Goal: Task Accomplishment & Management: Manage account settings

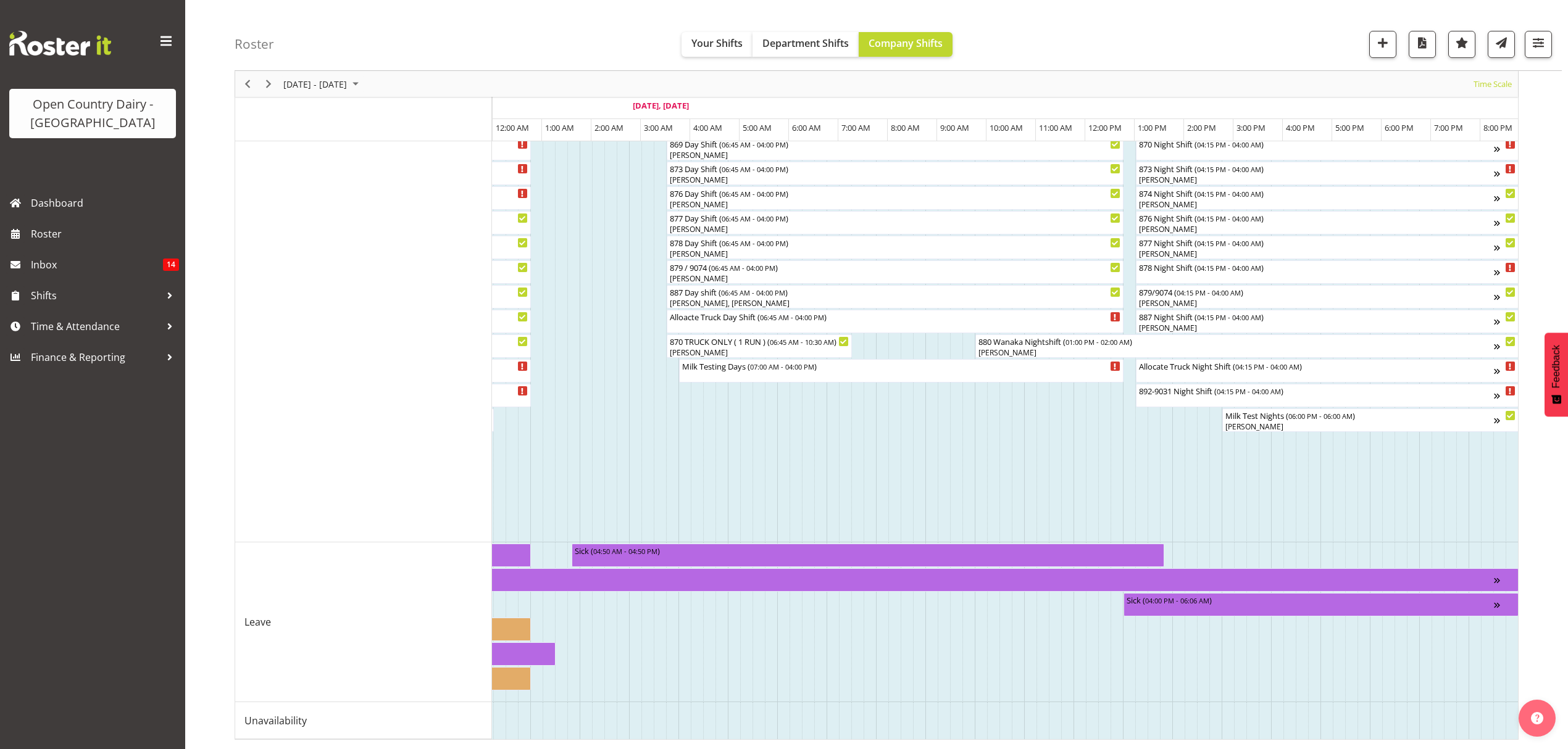
scroll to position [0, 7270]
click at [269, 85] on span "Next" at bounding box center [269, 84] width 15 height 16
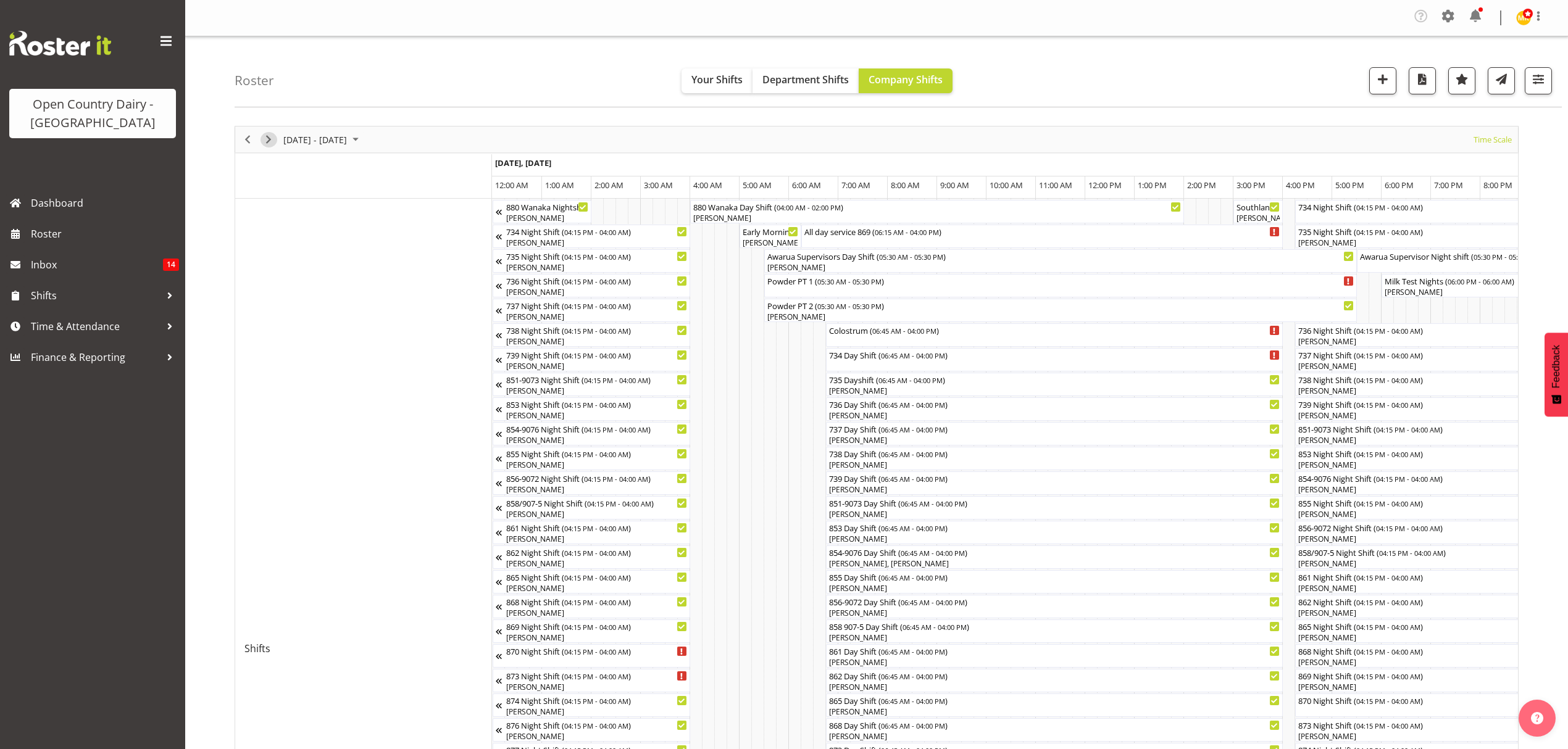
drag, startPoint x: 269, startPoint y: 137, endPoint x: 223, endPoint y: 168, distance: 55.5
click at [269, 137] on span "Next" at bounding box center [269, 140] width 15 height 16
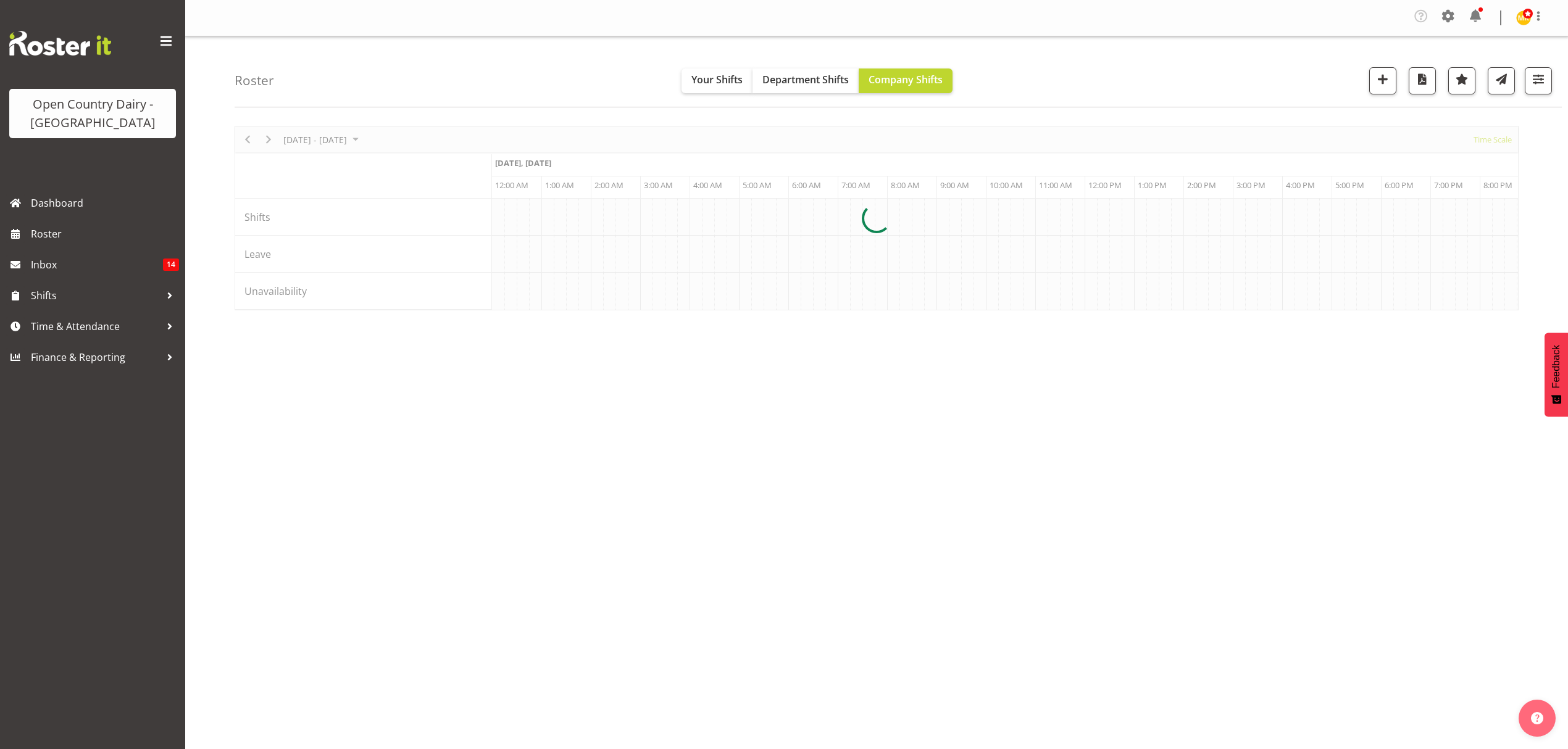
click at [248, 139] on div at bounding box center [876, 218] width 1284 height 185
click at [245, 141] on div at bounding box center [876, 218] width 1284 height 185
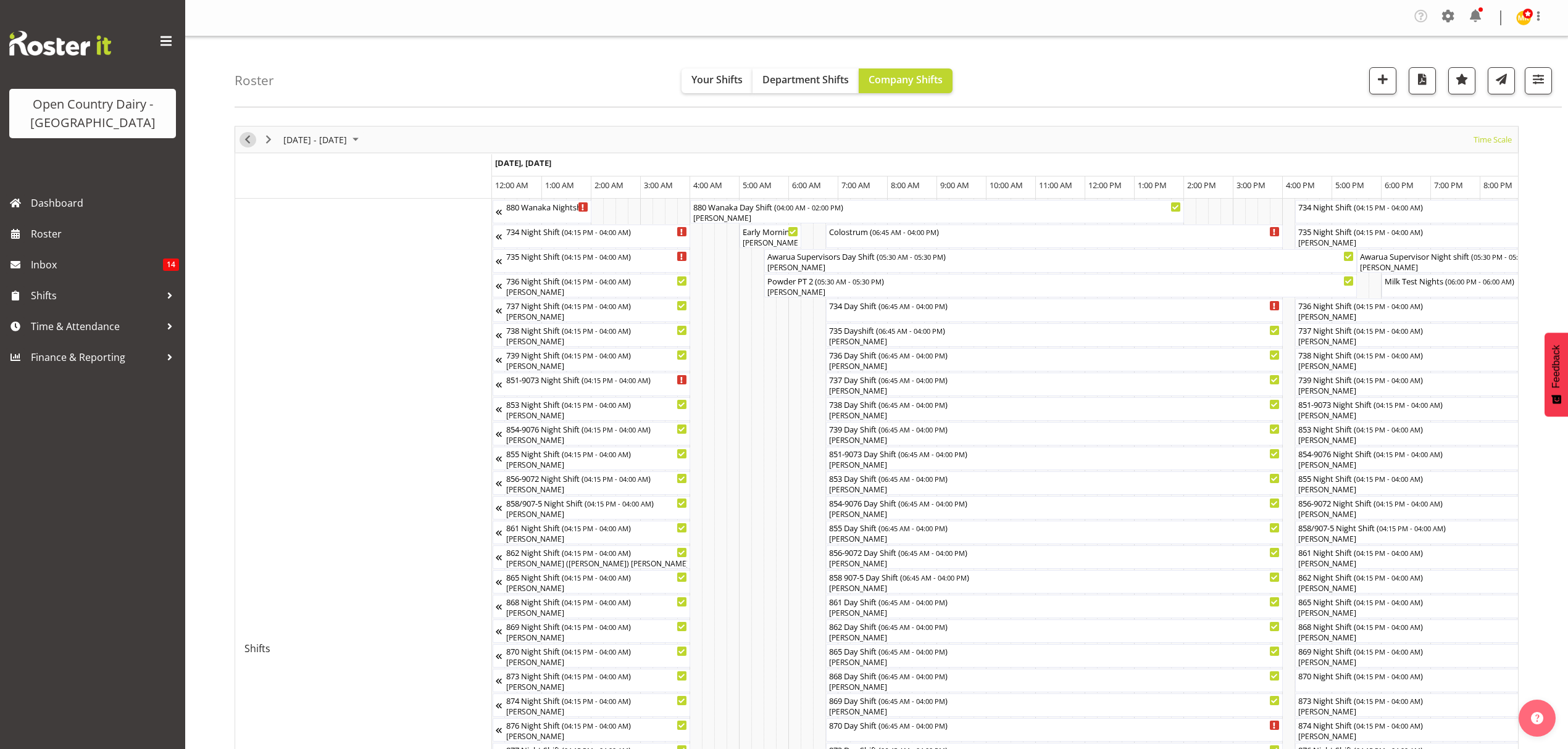
click at [248, 143] on span "Previous" at bounding box center [248, 140] width 15 height 16
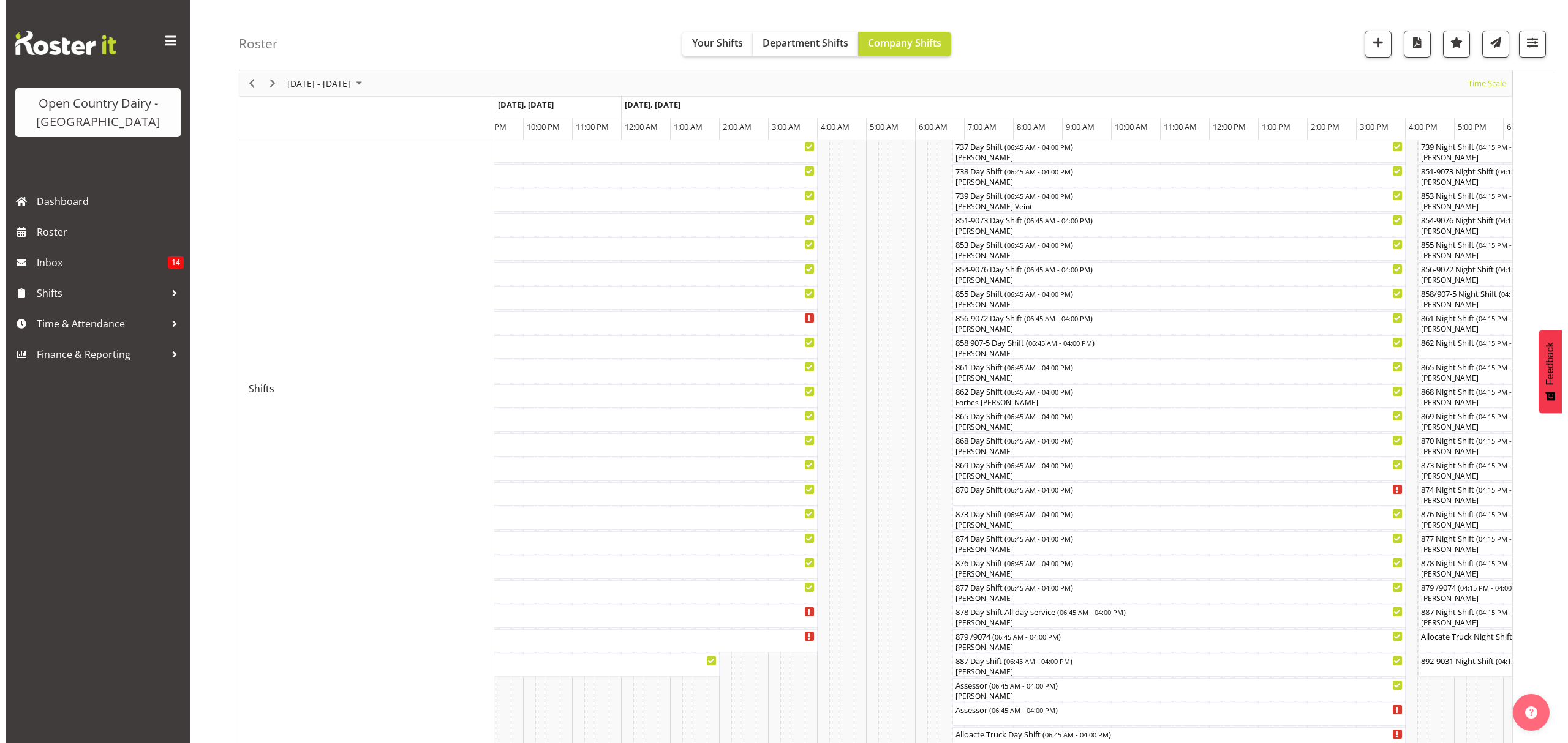
scroll to position [223, 0]
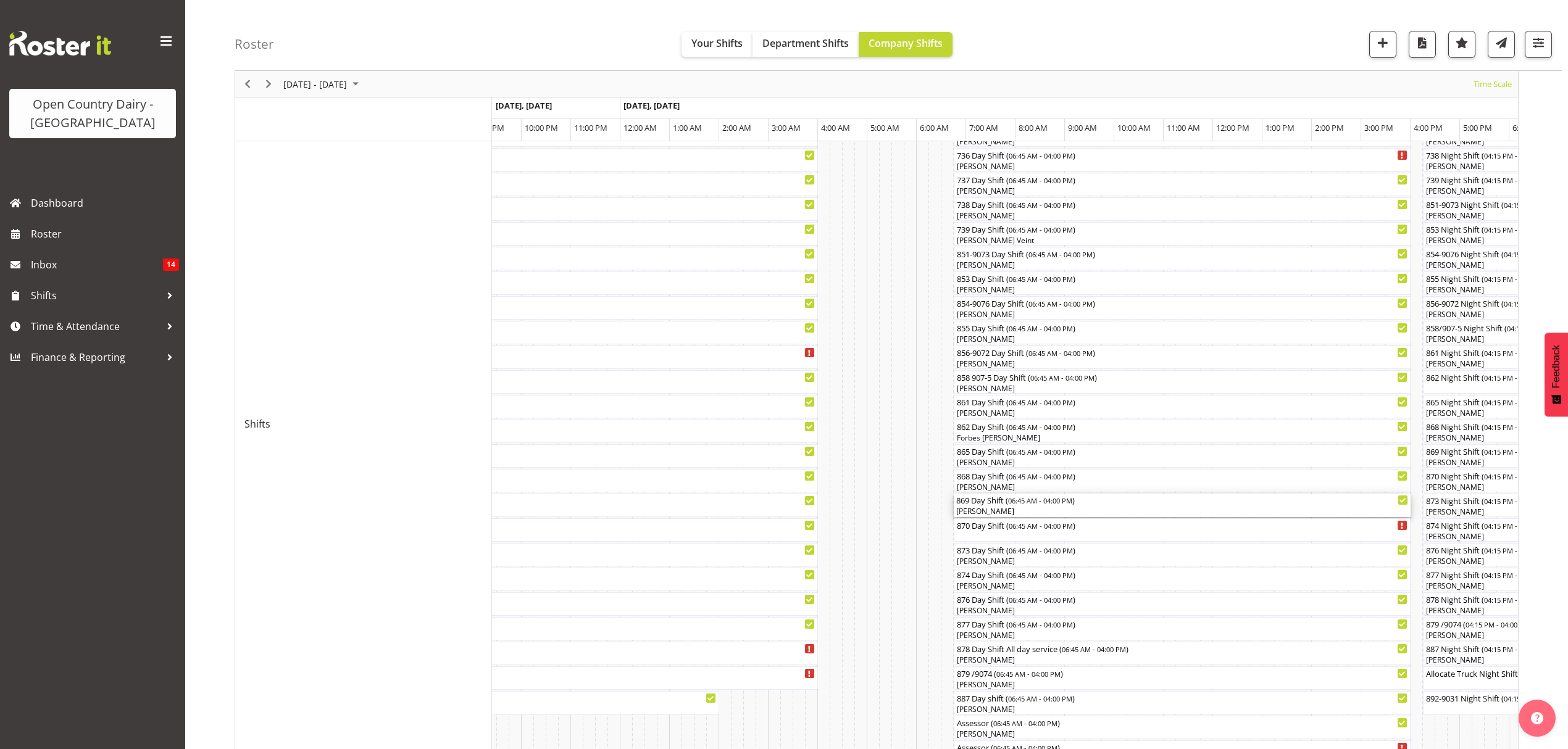
click at [977, 511] on div "[PERSON_NAME]" at bounding box center [1182, 511] width 452 height 11
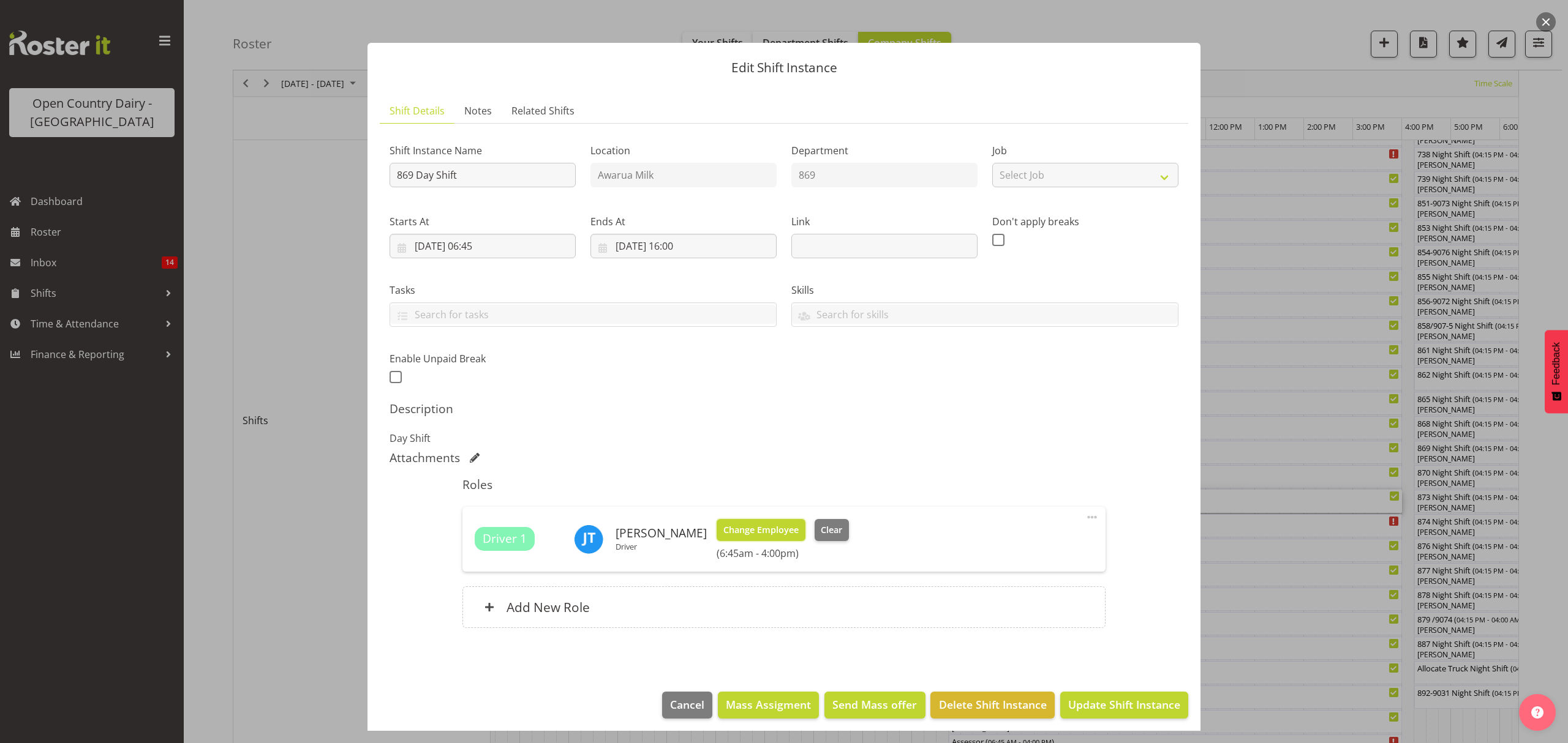
click at [743, 532] on span "Change Employee" at bounding box center [761, 530] width 75 height 13
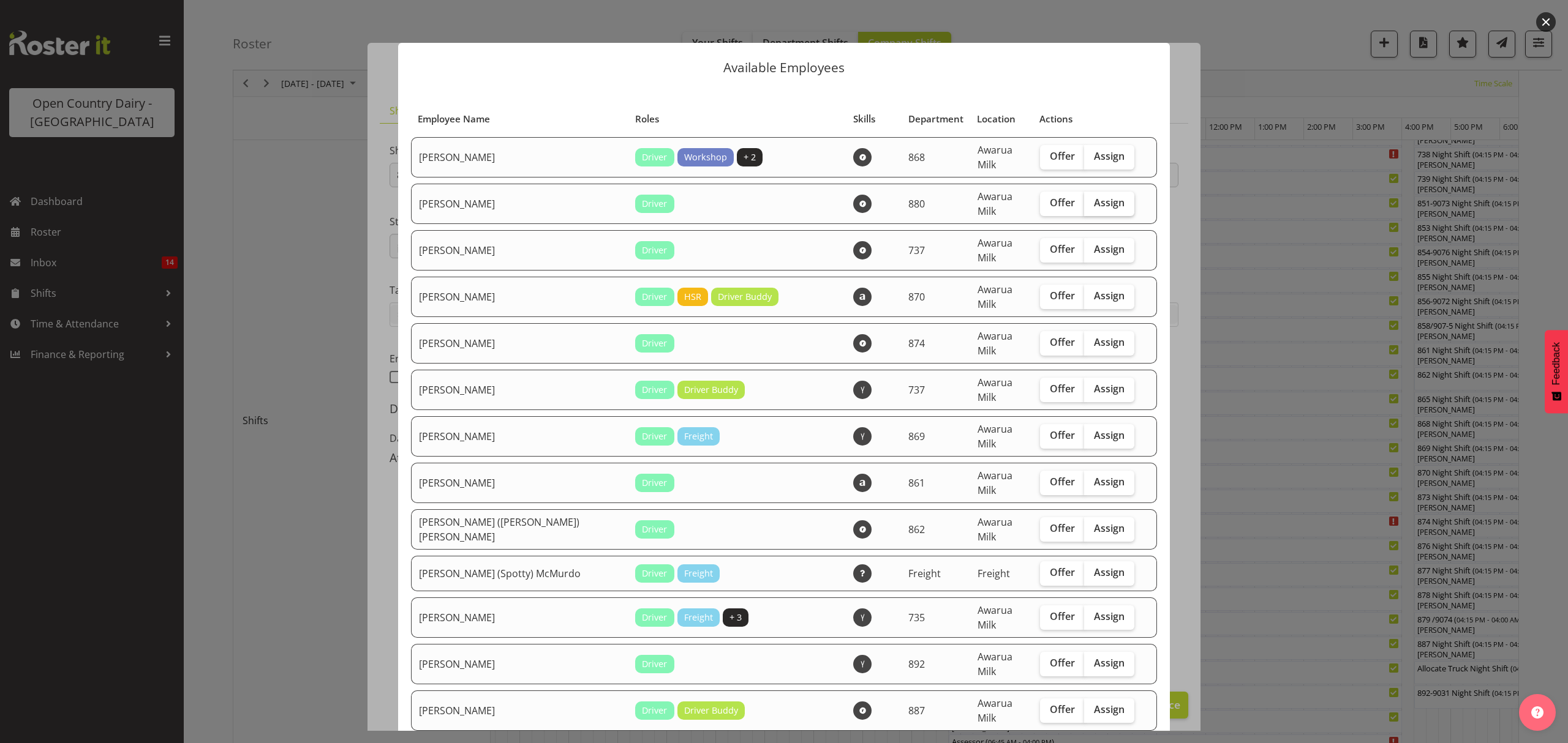
click at [1094, 200] on span "Assign" at bounding box center [1109, 203] width 31 height 12
click at [1084, 200] on input "Assign" at bounding box center [1088, 203] width 8 height 8
checkbox input "true"
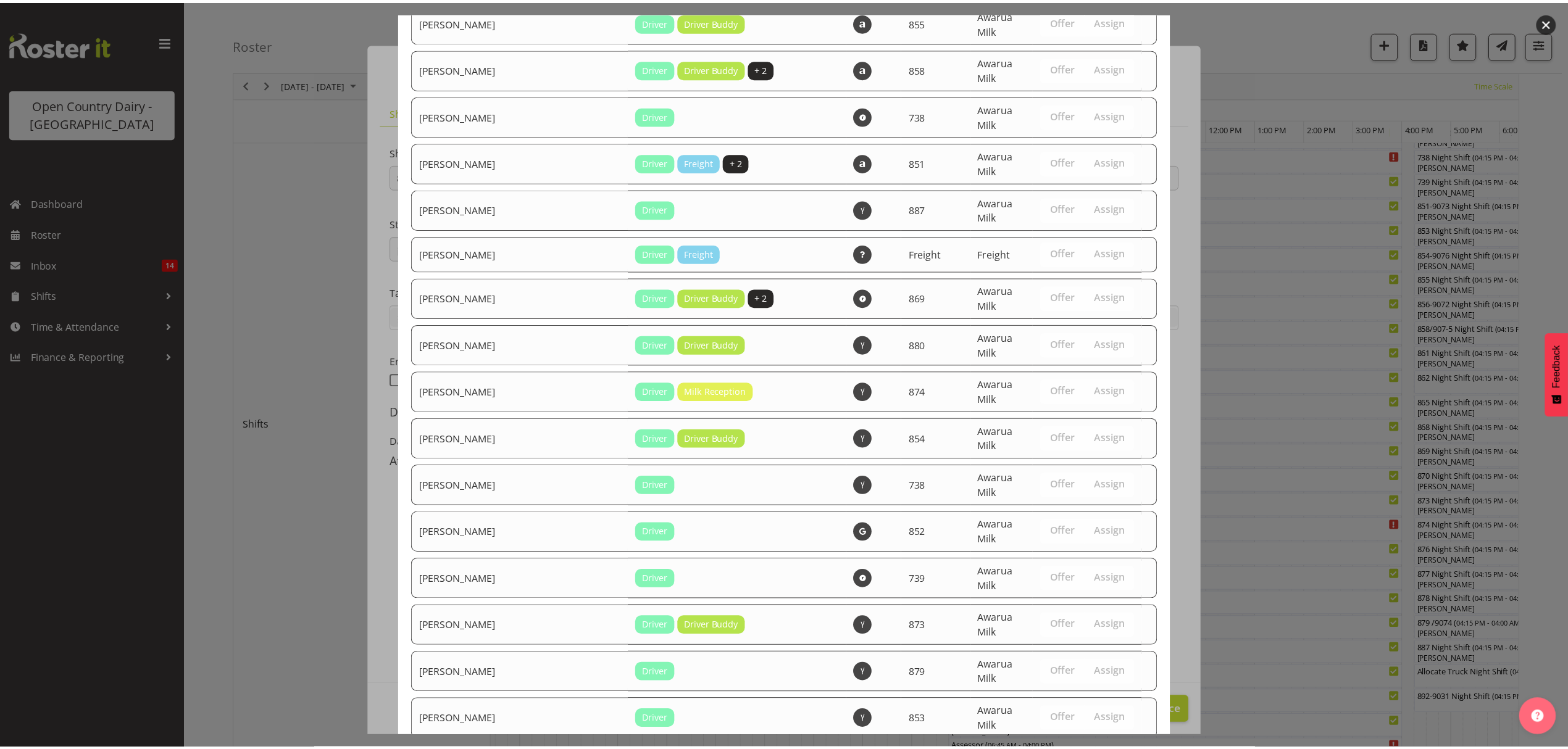
scroll to position [1921, 0]
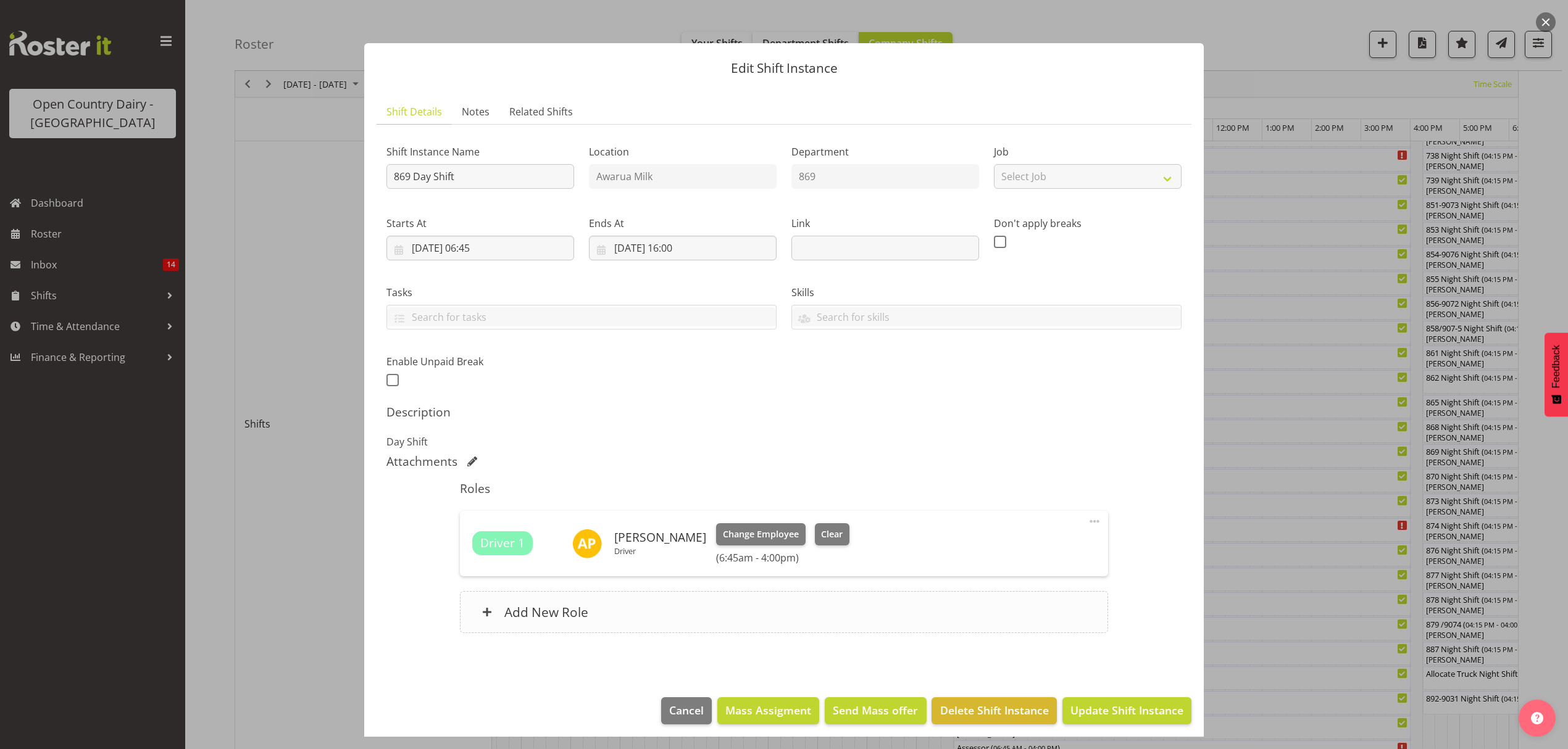
click at [528, 611] on h6 "Add New Role" at bounding box center [546, 612] width 84 height 16
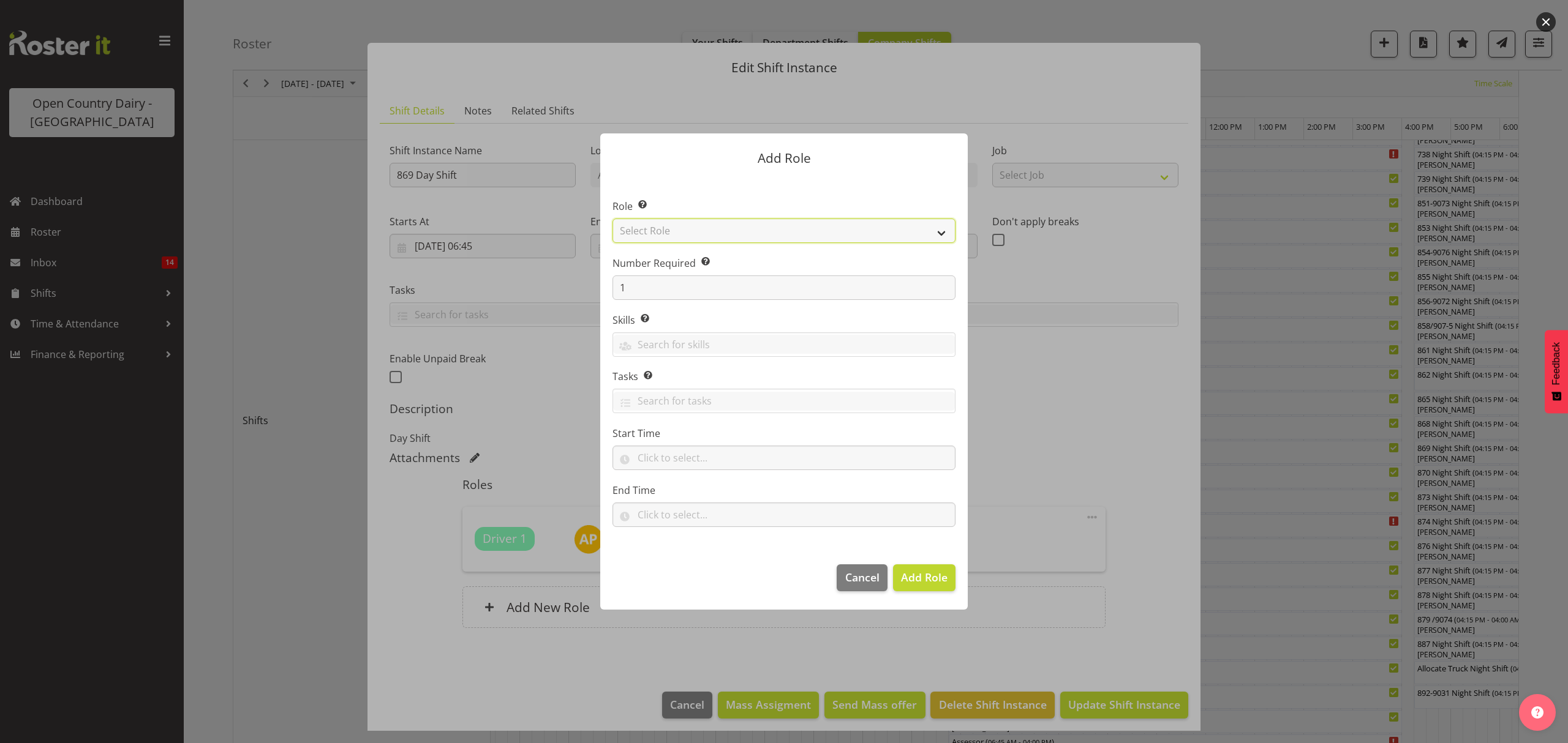
click at [686, 236] on select "Select Role Crew Leader Driver Driver Assessor Dayshift Driver Assessor Nightsh…" at bounding box center [784, 231] width 343 height 25
select select "1438"
click at [612, 219] on select "Select Role Crew Leader Driver Driver Assessor Dayshift Driver Assessor Nightsh…" at bounding box center [784, 231] width 343 height 25
click at [932, 572] on span "Add Role" at bounding box center [924, 578] width 46 height 15
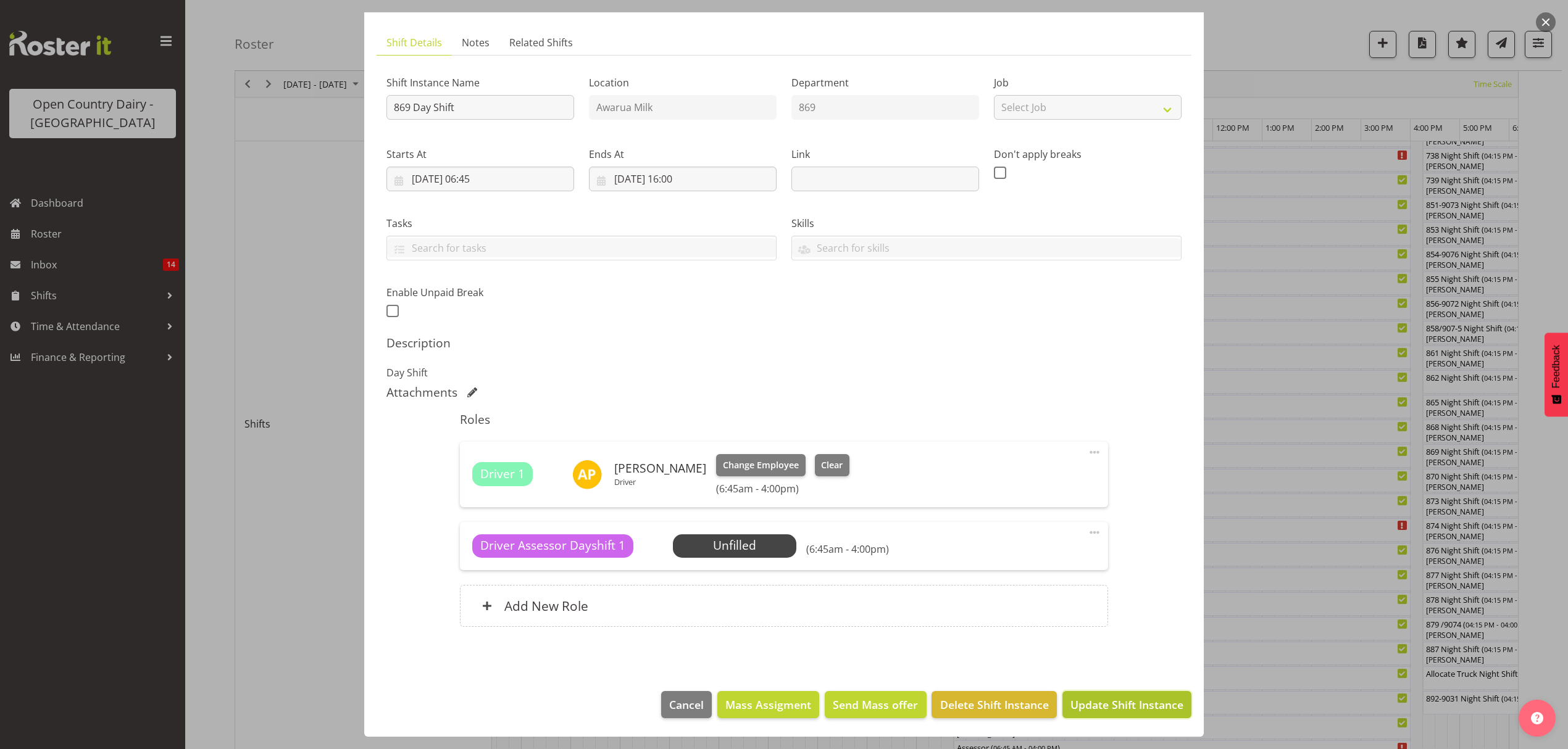
click at [1094, 706] on span "Update Shift Instance" at bounding box center [1127, 704] width 113 height 16
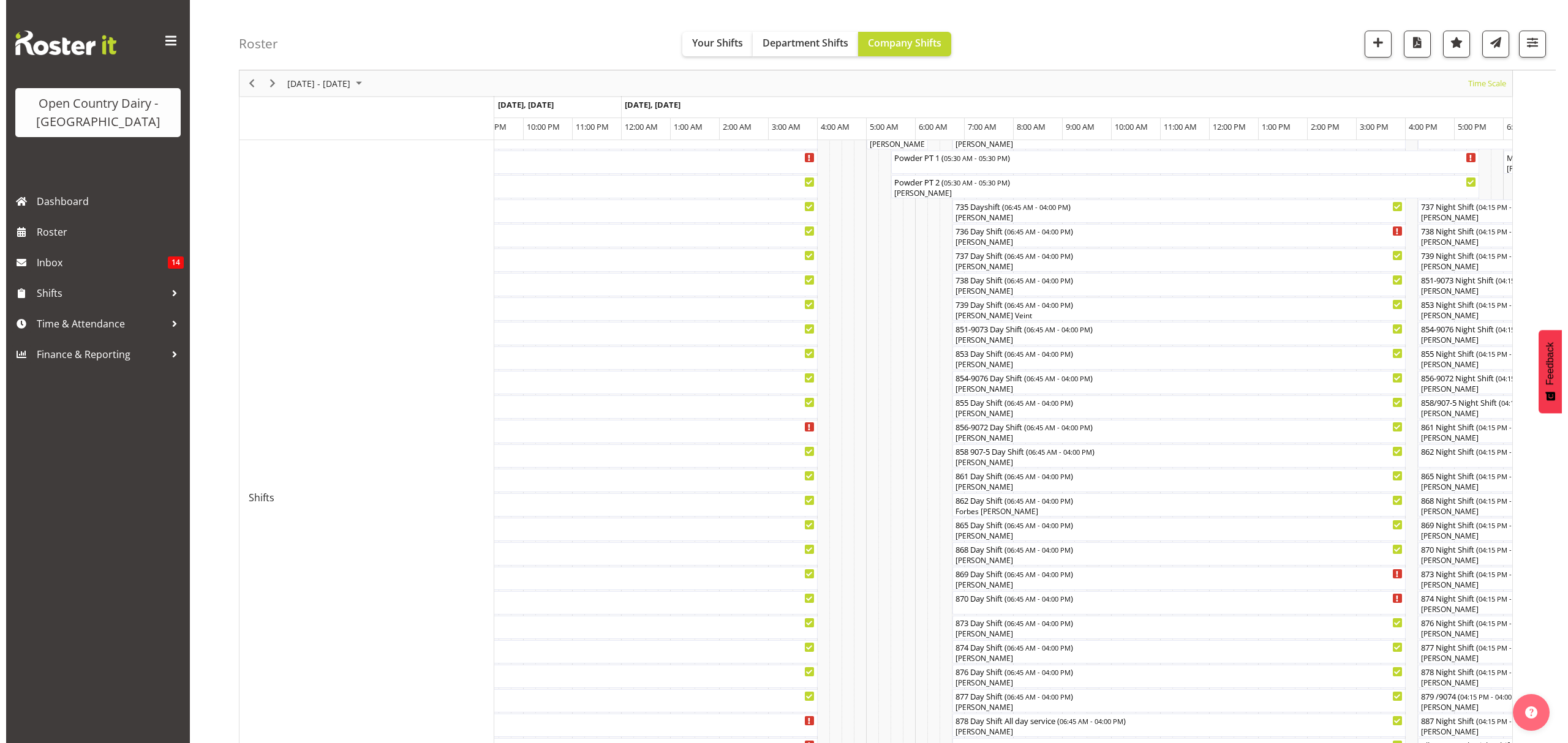
scroll to position [408, 0]
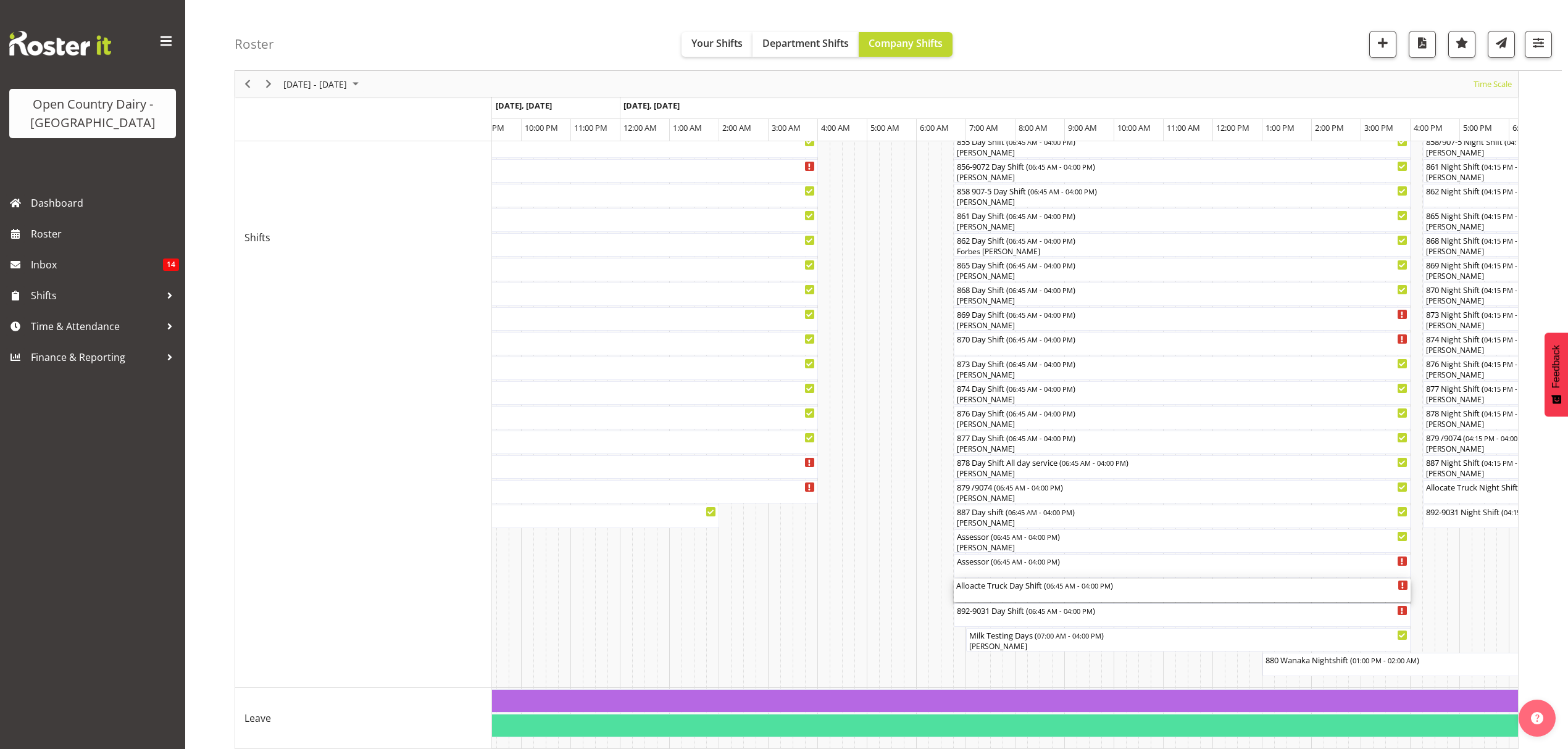
click at [986, 588] on div "Alloacte Truck Day Shift ( 06:45 AM - 04:00 PM )" at bounding box center [1182, 585] width 452 height 12
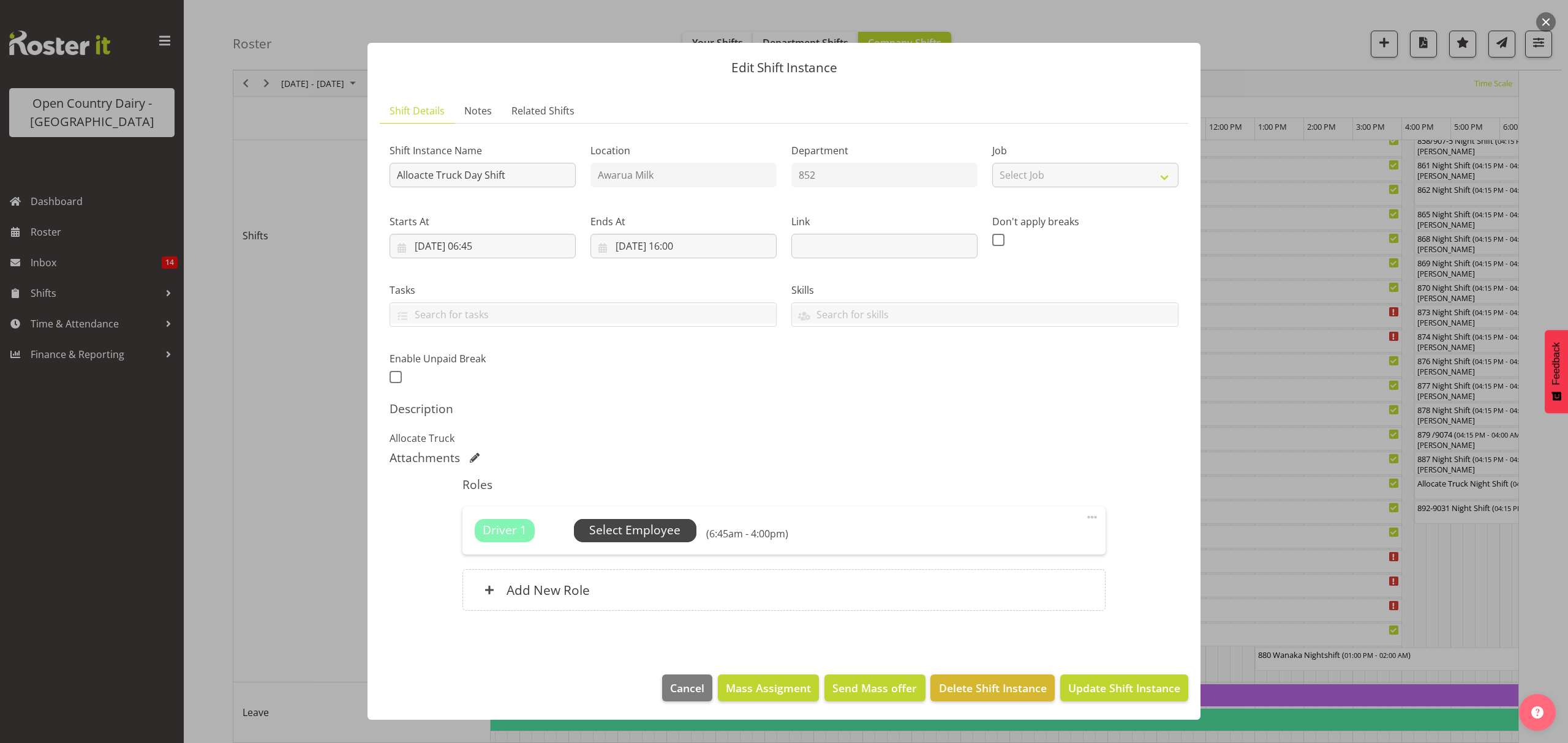
click at [636, 532] on span "Select Employee" at bounding box center [635, 531] width 92 height 18
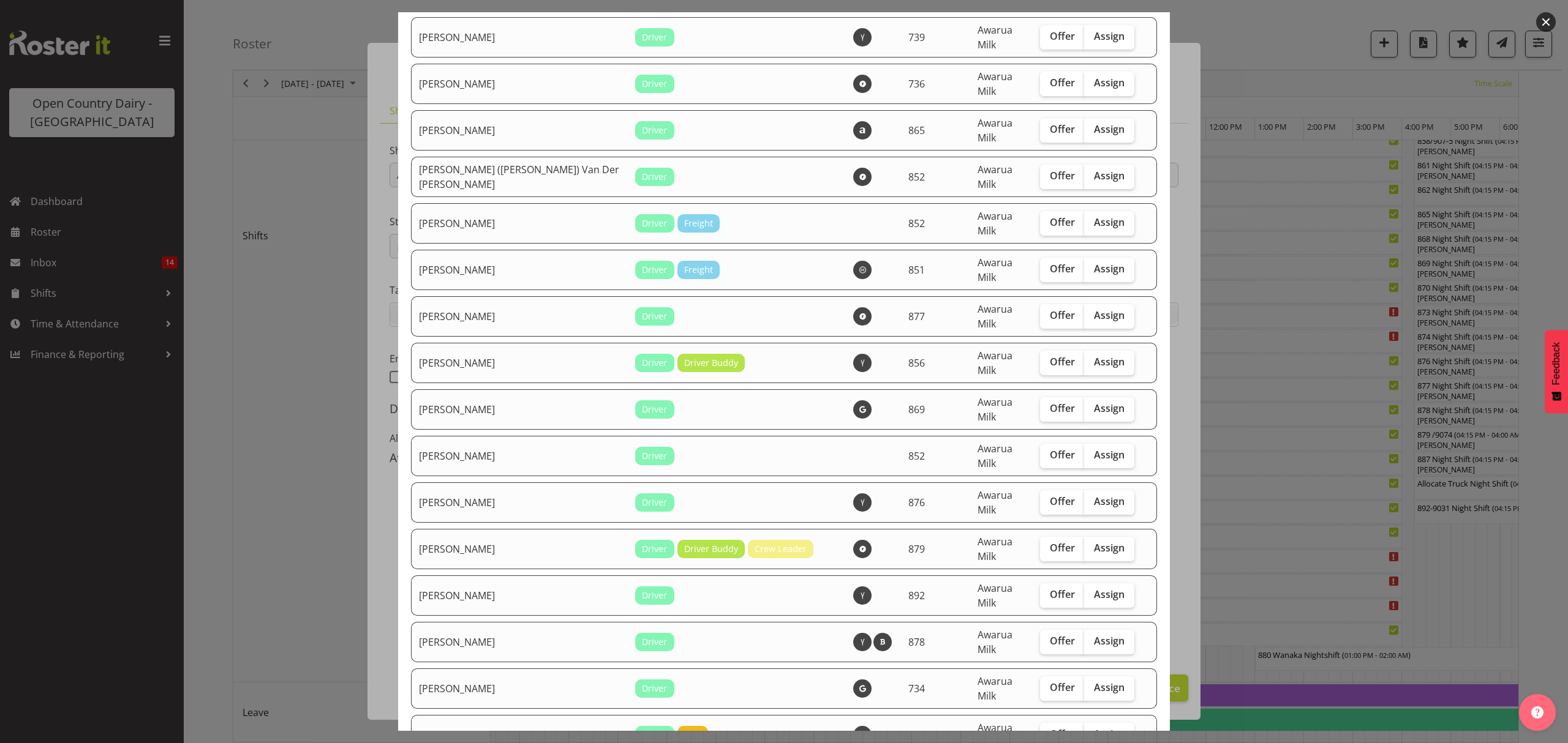
scroll to position [980, 0]
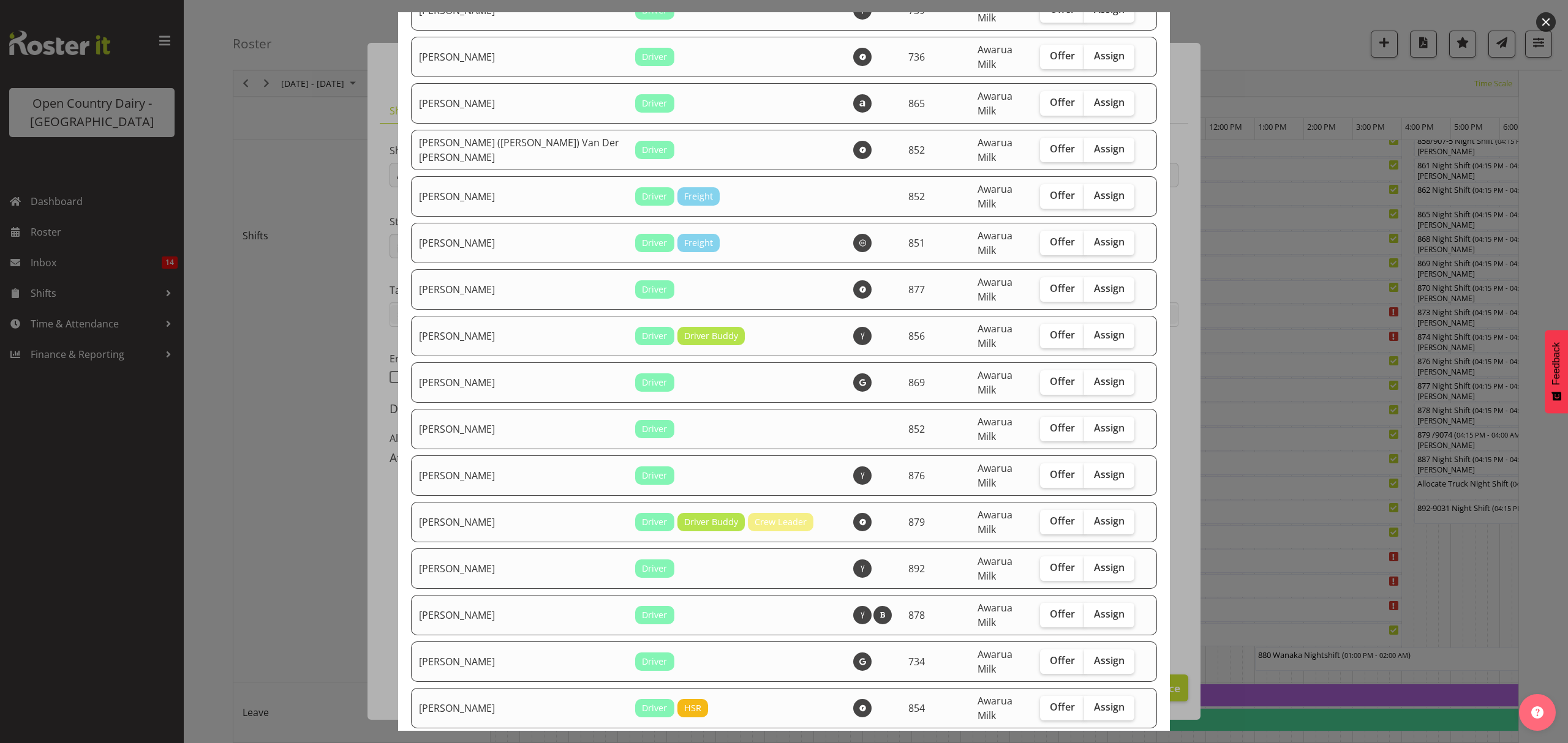
click at [1094, 375] on span "Assign" at bounding box center [1109, 381] width 31 height 12
click at [1084, 377] on input "Assign" at bounding box center [1088, 381] width 8 height 8
checkbox input "true"
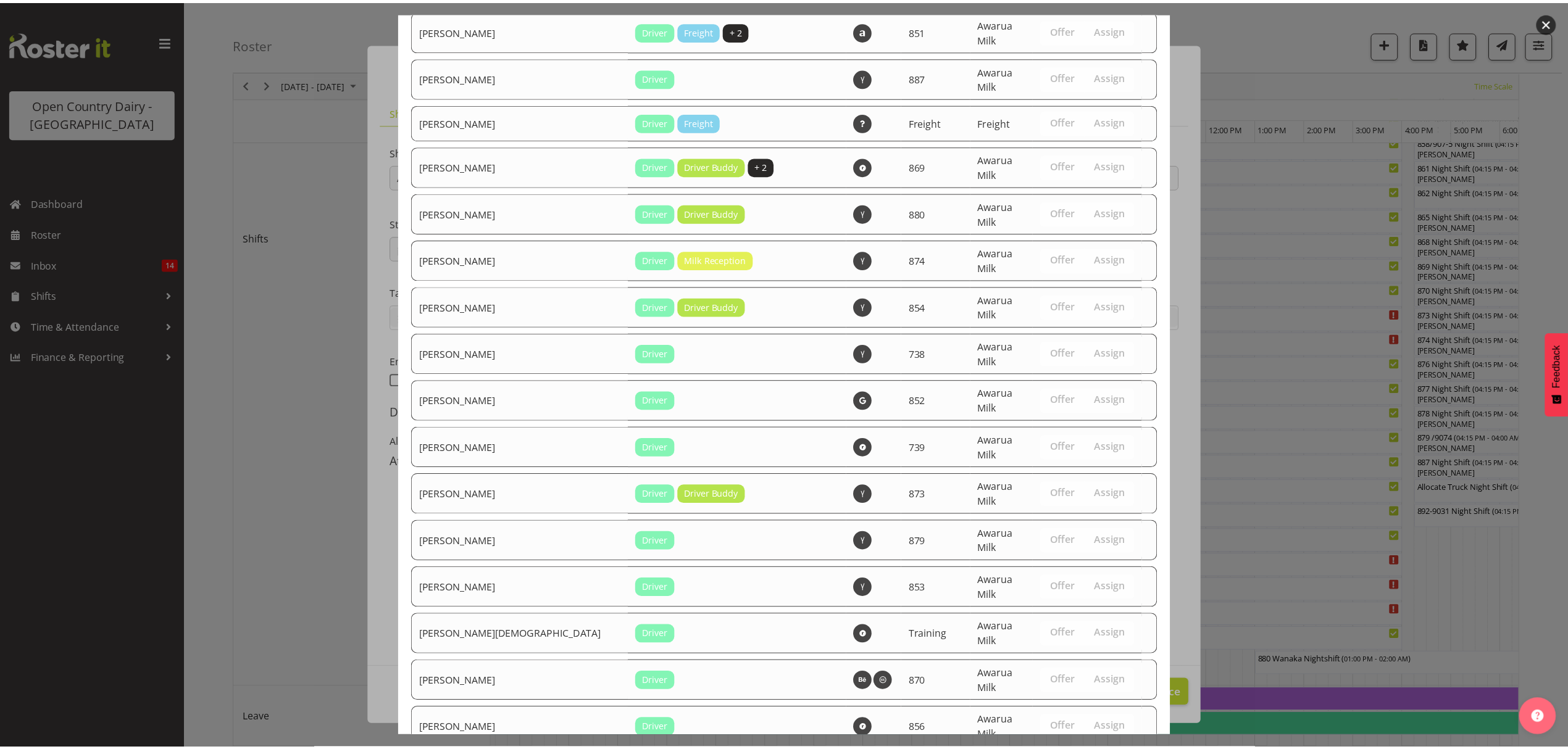
scroll to position [1963, 0]
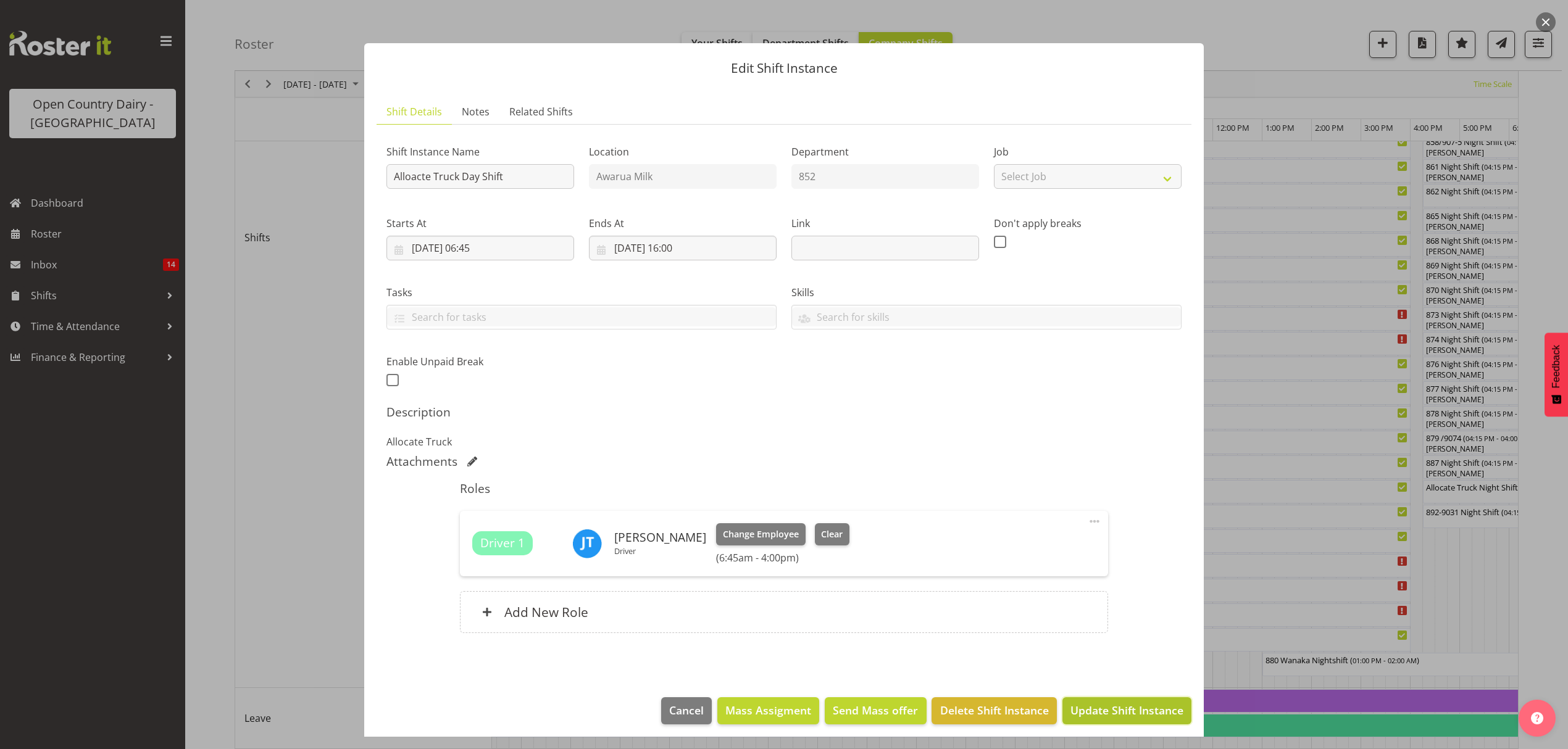
click at [1147, 707] on span "Update Shift Instance" at bounding box center [1127, 710] width 113 height 16
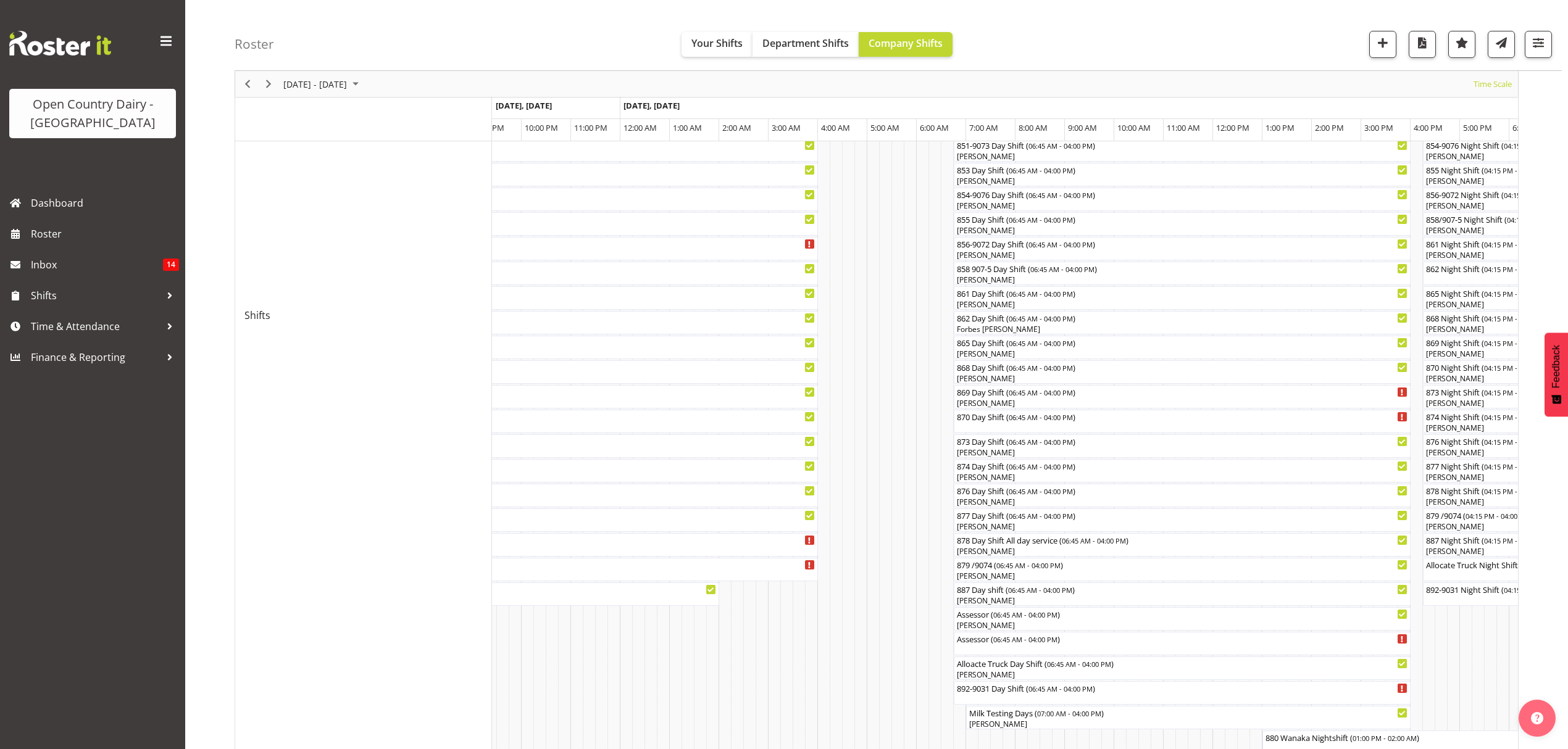
scroll to position [411, 0]
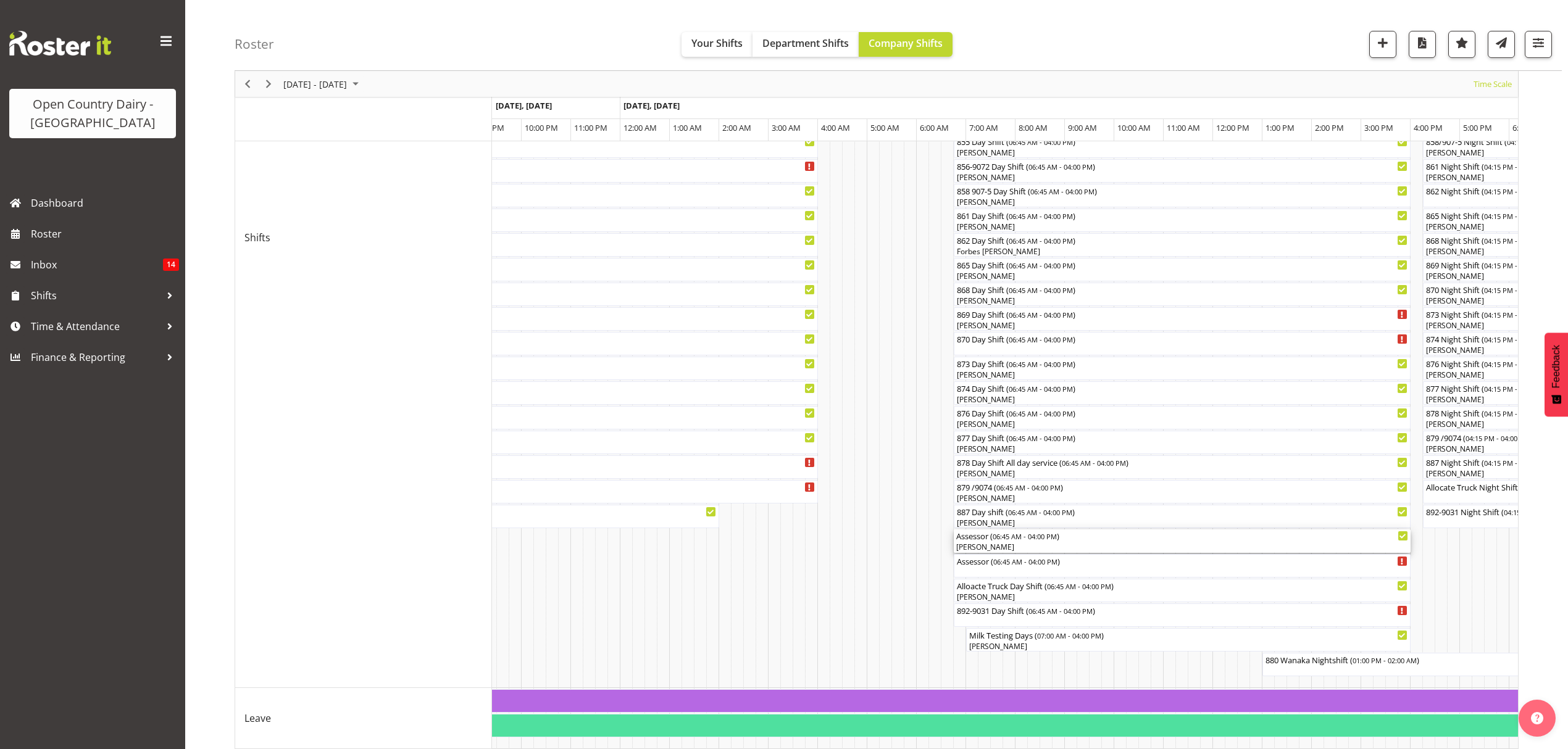
click at [985, 538] on div "Assessor ( 06:45 AM - 04:00 PM )" at bounding box center [1182, 535] width 452 height 12
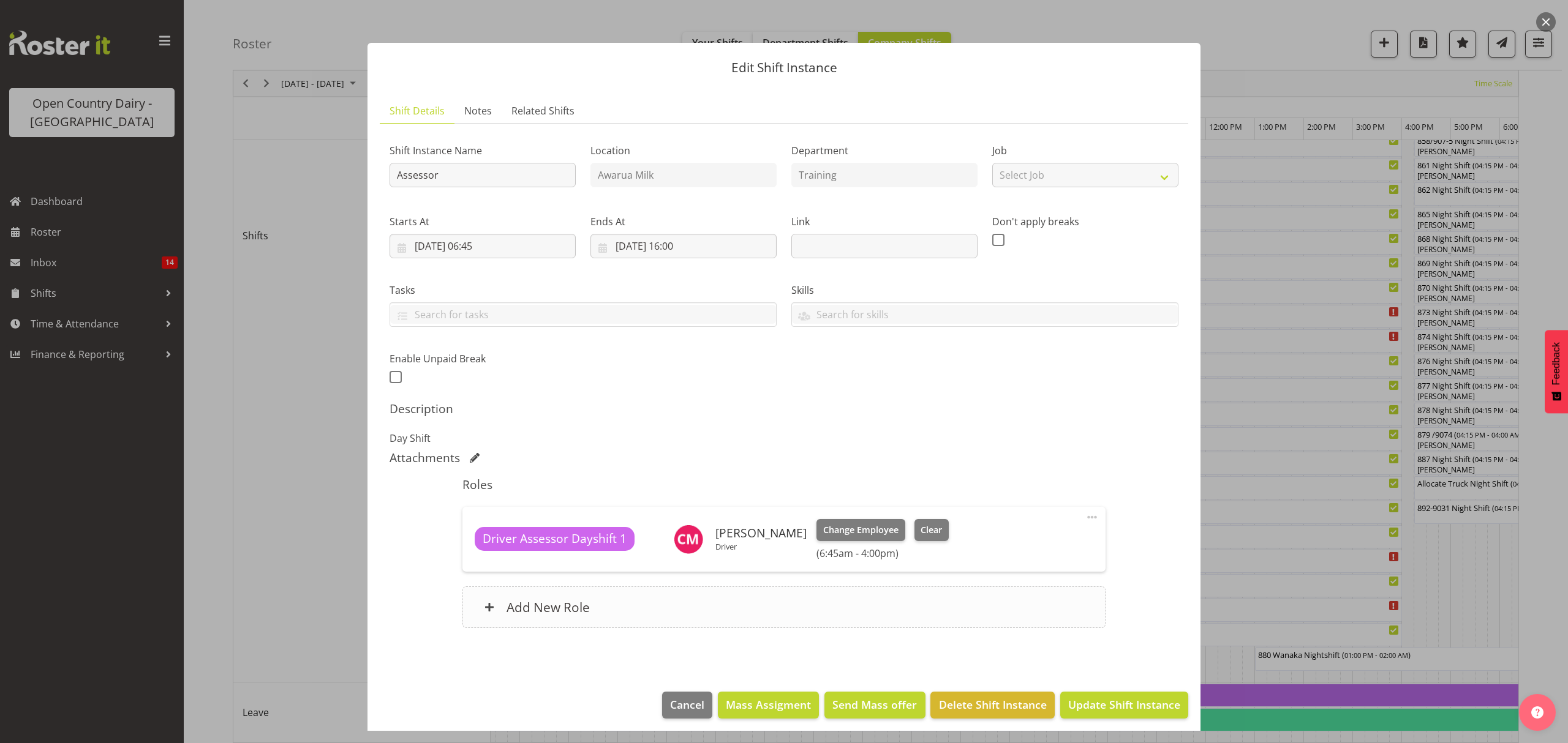
click at [553, 600] on h6 "Add New Role" at bounding box center [548, 607] width 83 height 16
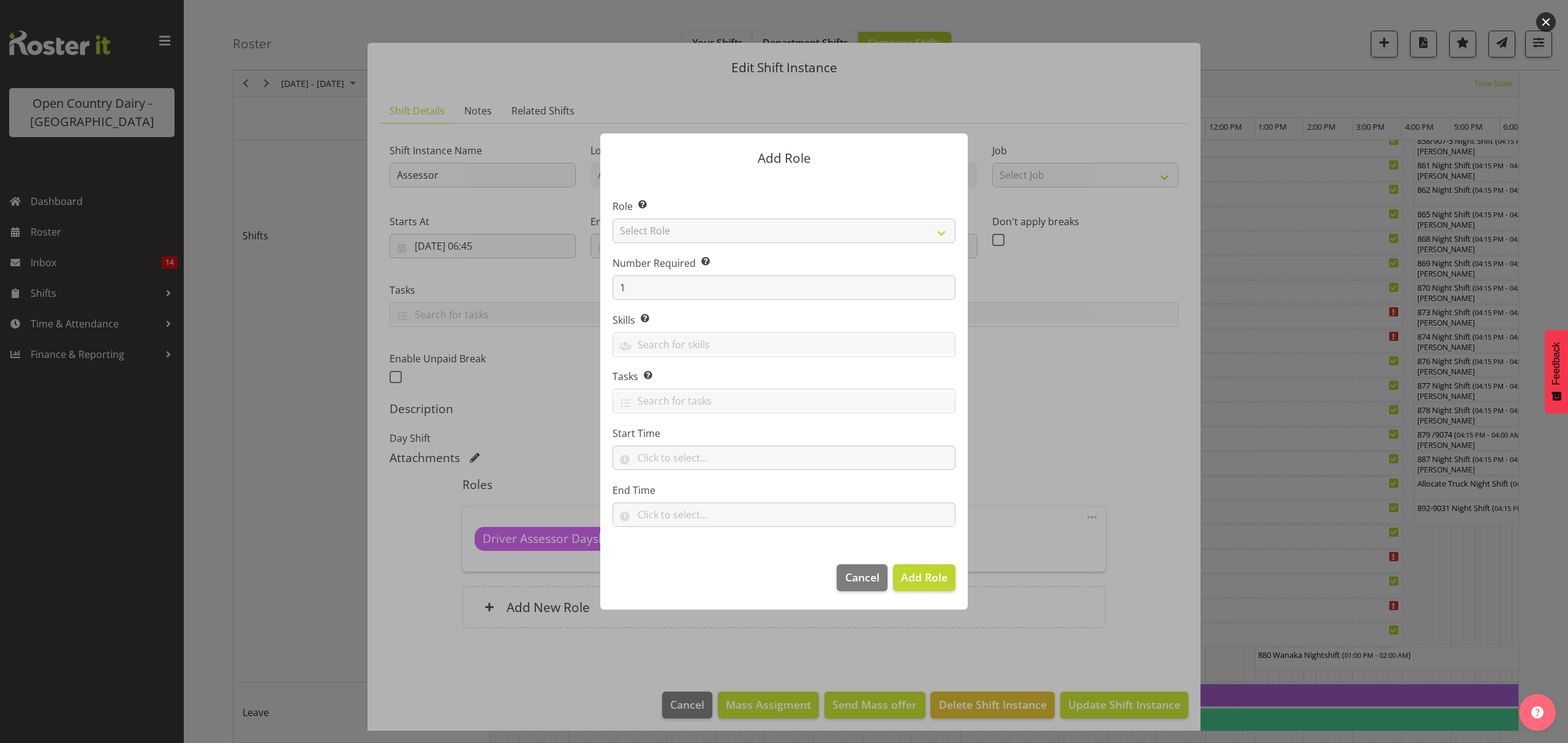
click at [1143, 468] on div at bounding box center [784, 372] width 1568 height 743
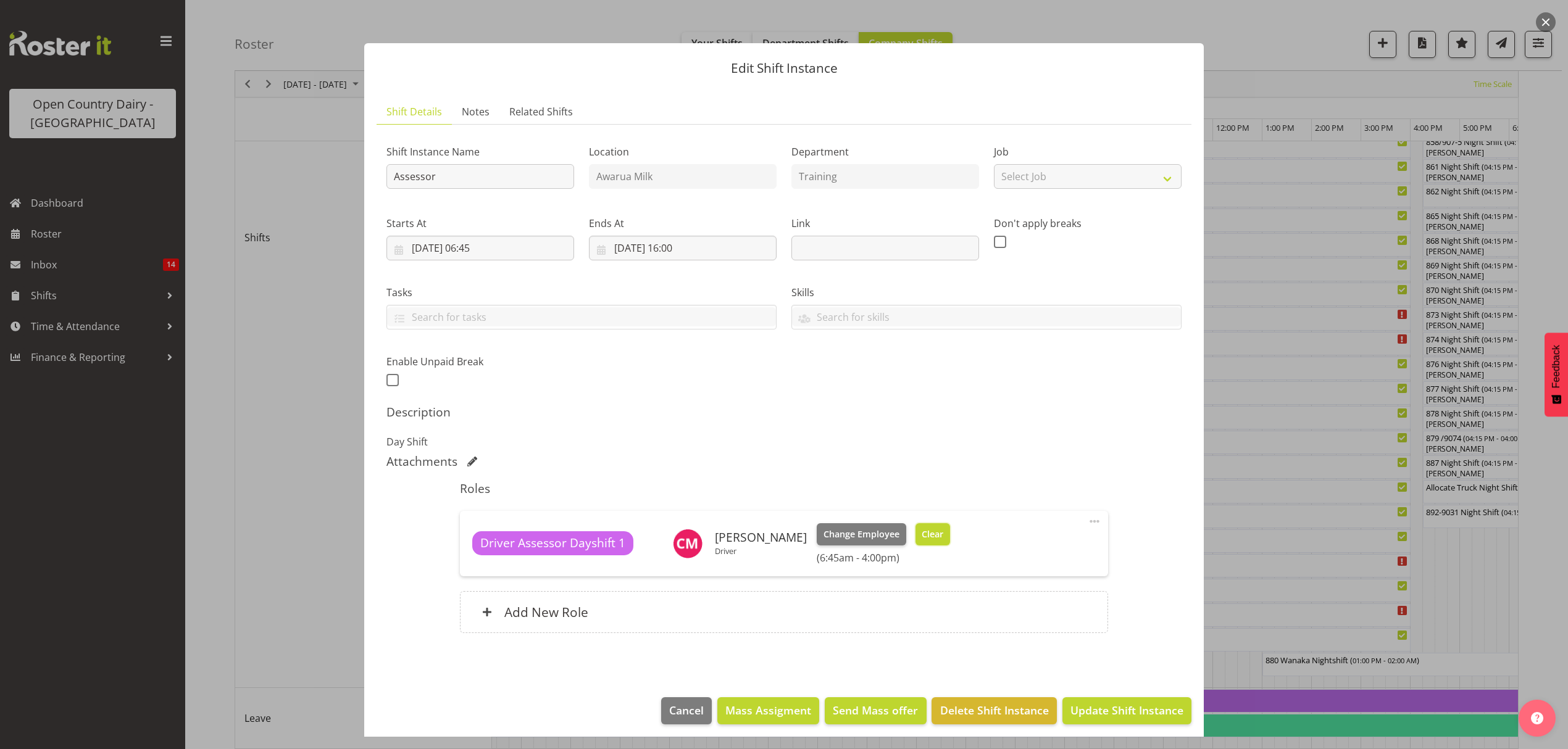
click at [943, 534] on span "Clear" at bounding box center [932, 534] width 22 height 14
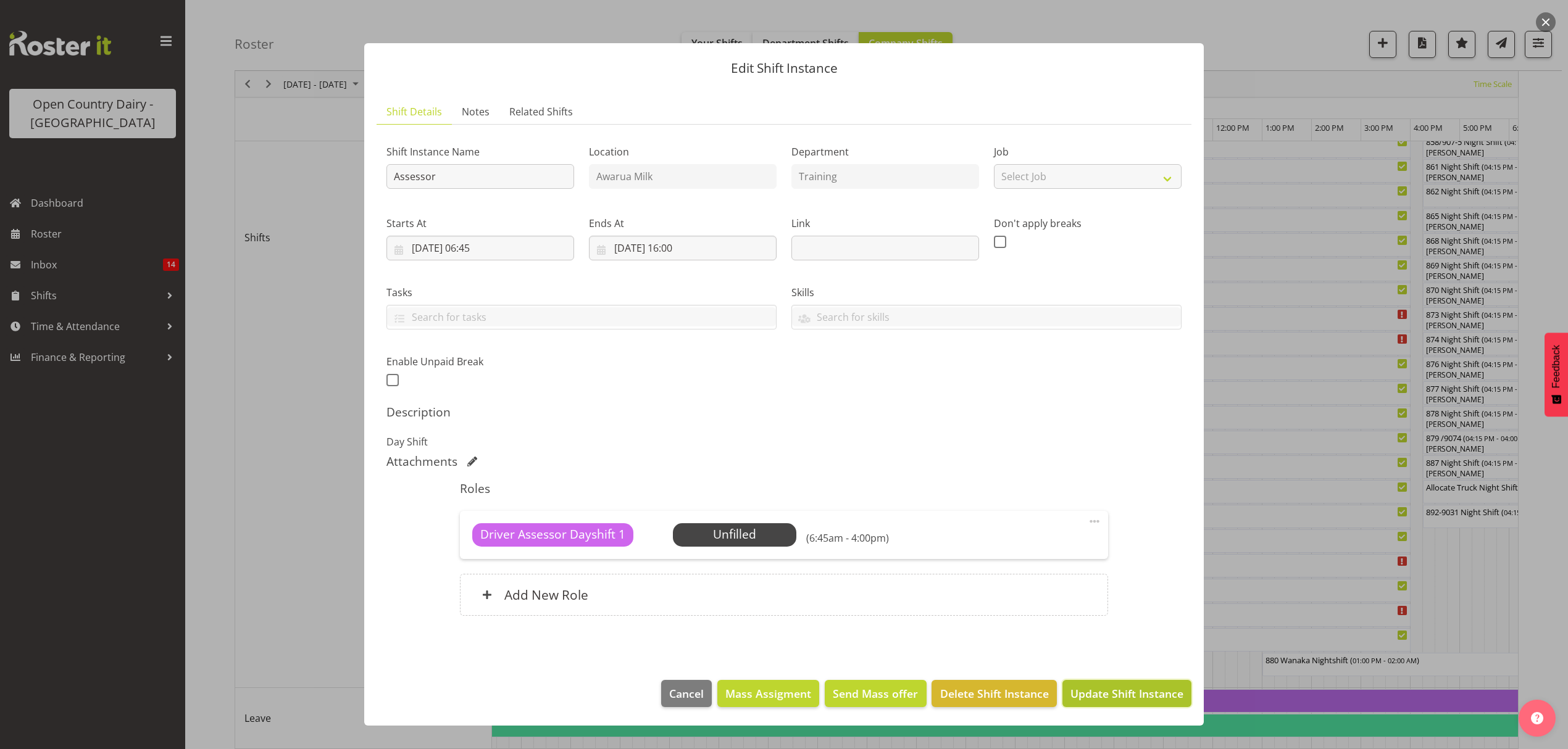
click at [1102, 697] on span "Update Shift Instance" at bounding box center [1127, 693] width 113 height 16
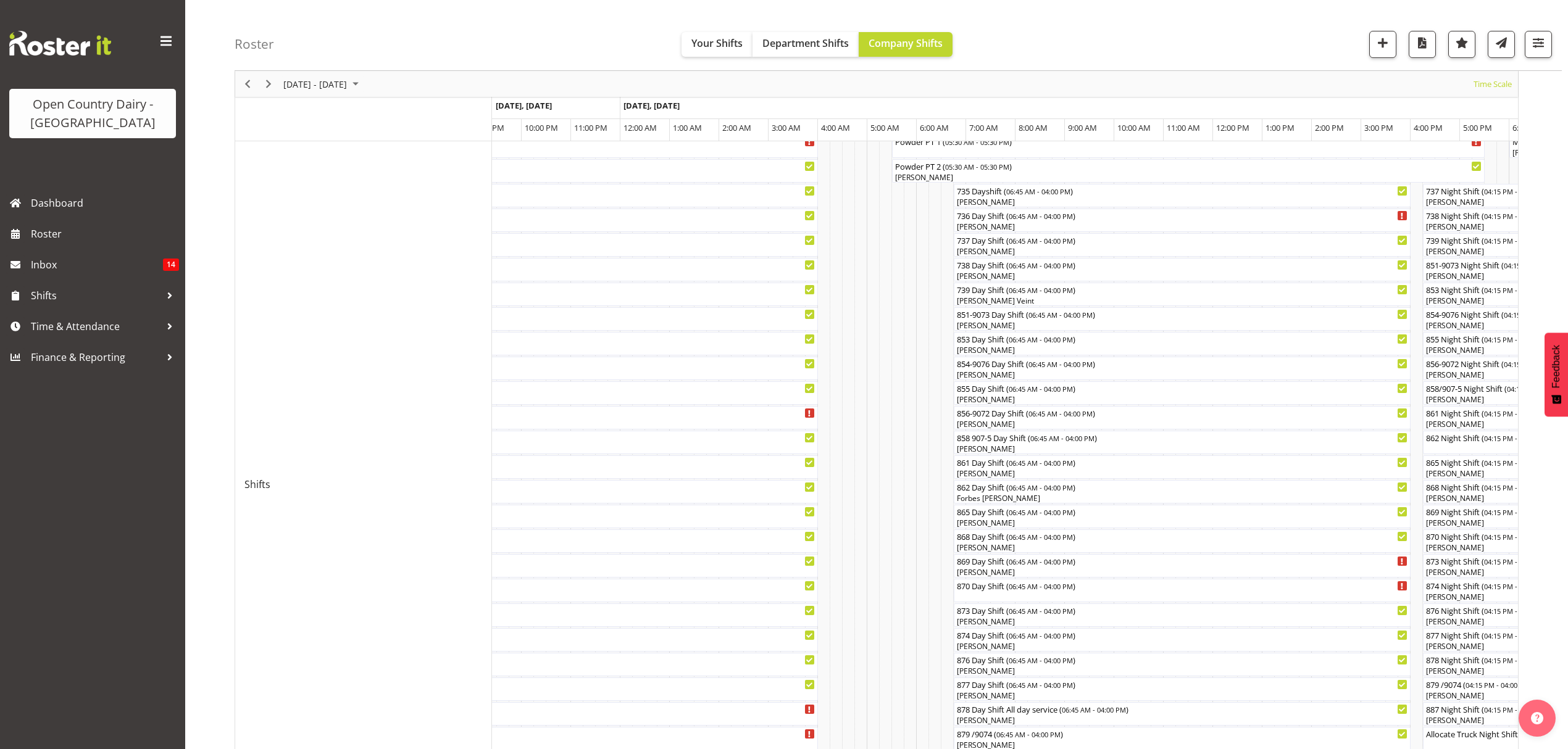
scroll to position [247, 0]
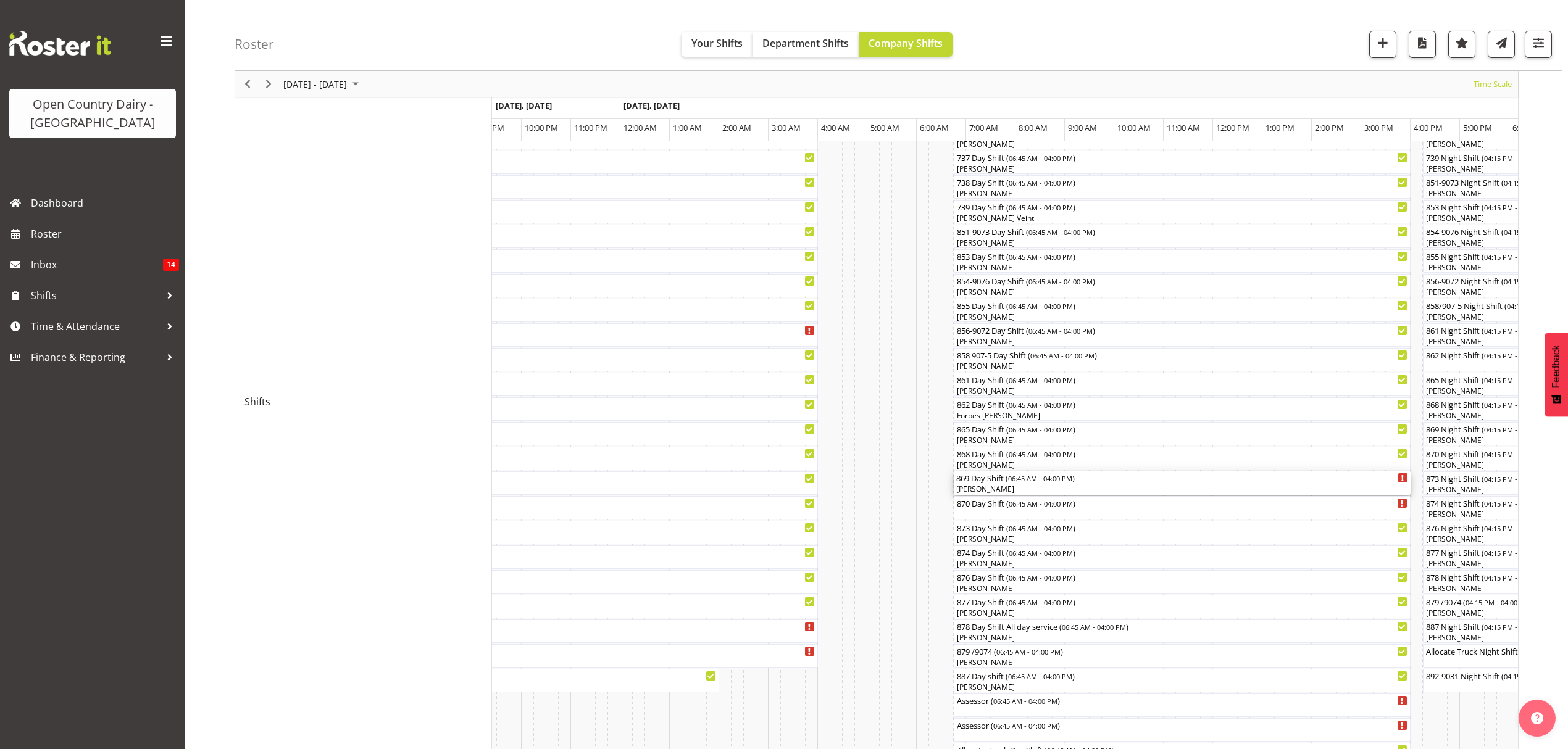
click at [984, 483] on div "869 Day Shift ( 06:45 AM - 04:00 PM )" at bounding box center [1182, 477] width 452 height 12
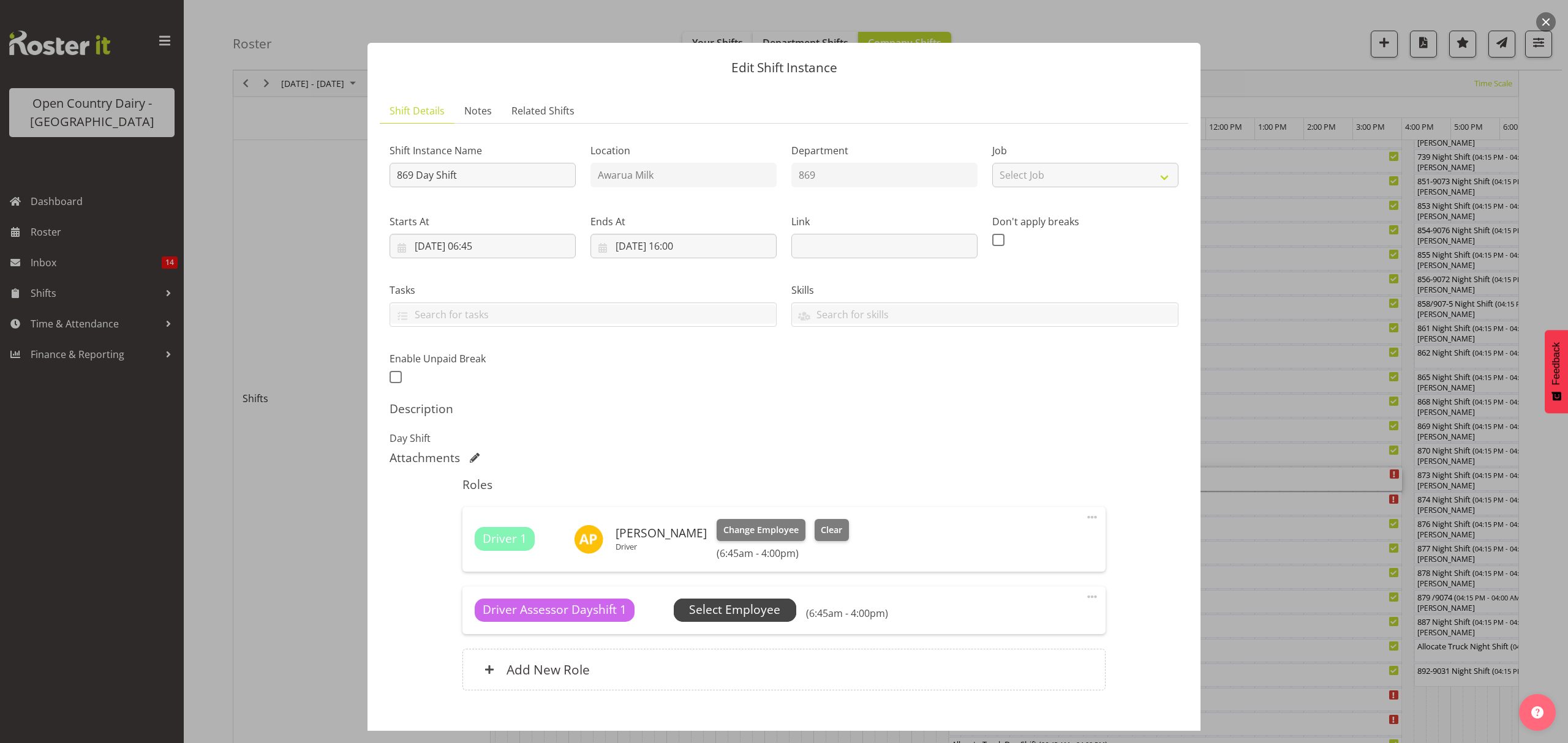
click at [731, 611] on span "Select Employee" at bounding box center [734, 610] width 92 height 18
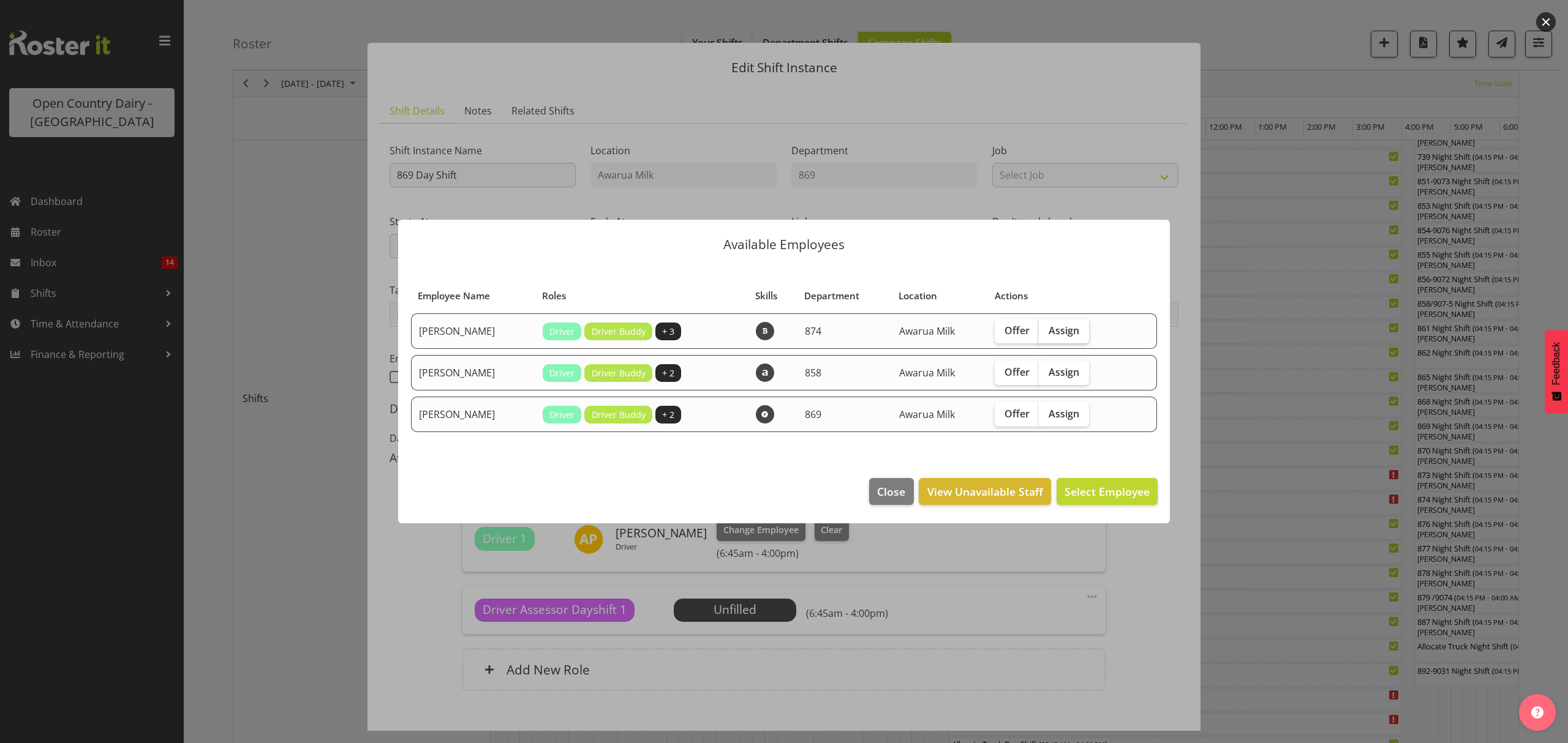
click at [1070, 336] on span "Assign" at bounding box center [1064, 331] width 31 height 12
click at [1047, 334] on input "Assign" at bounding box center [1043, 330] width 8 height 8
checkbox input "true"
click at [1061, 498] on span "Assign [PERSON_NAME]" at bounding box center [1088, 491] width 124 height 16
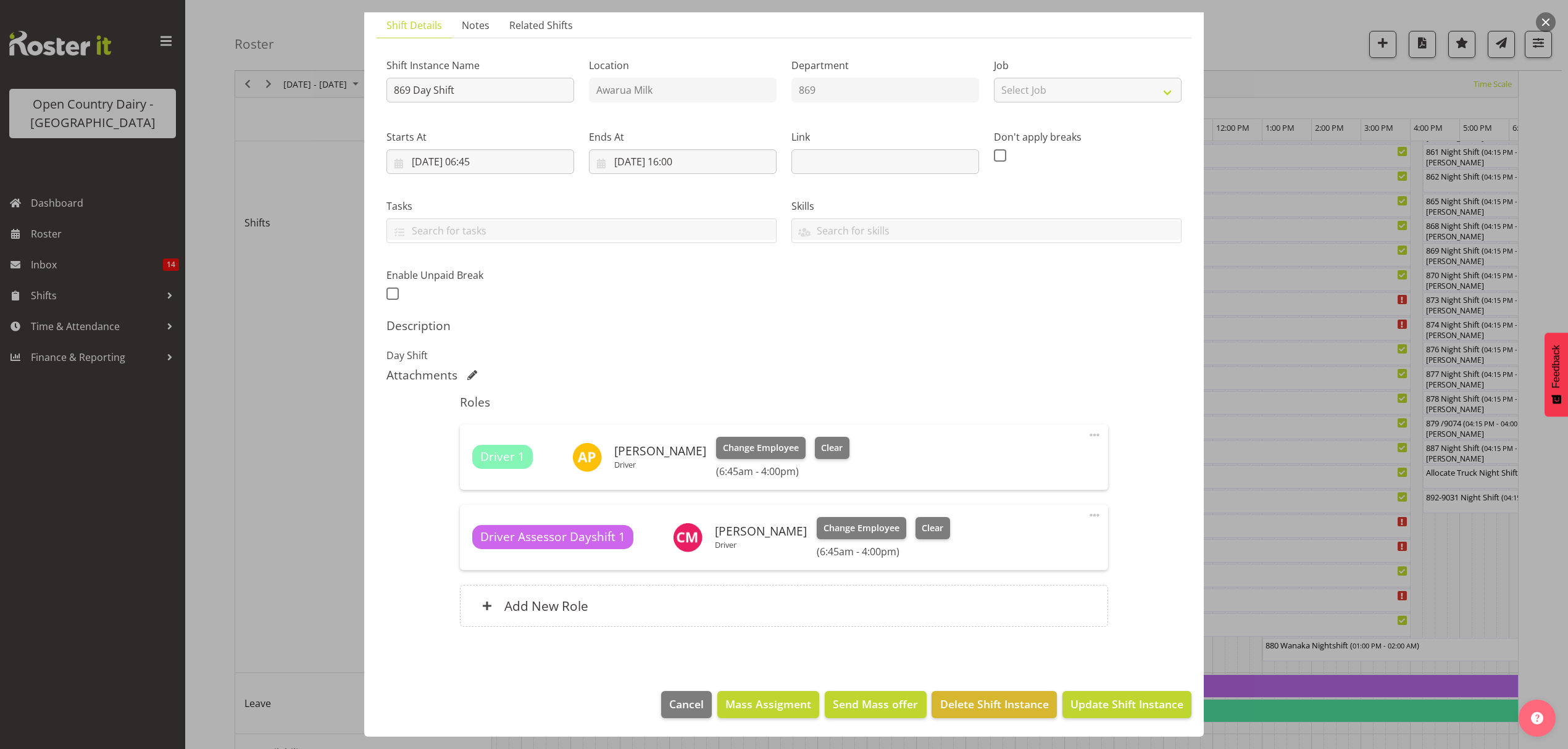
scroll to position [471, 0]
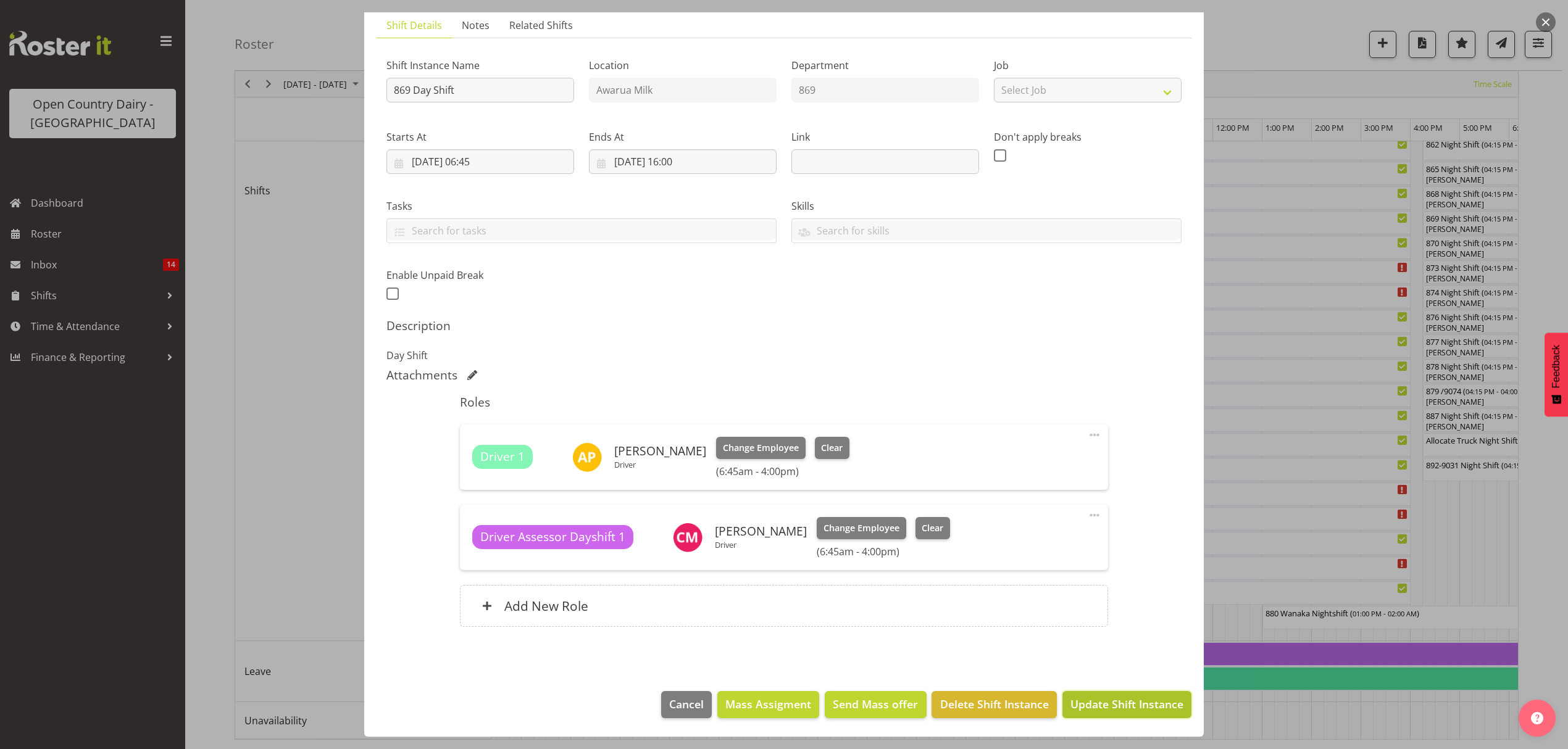
click at [1120, 712] on span "Update Shift Instance" at bounding box center [1127, 704] width 113 height 16
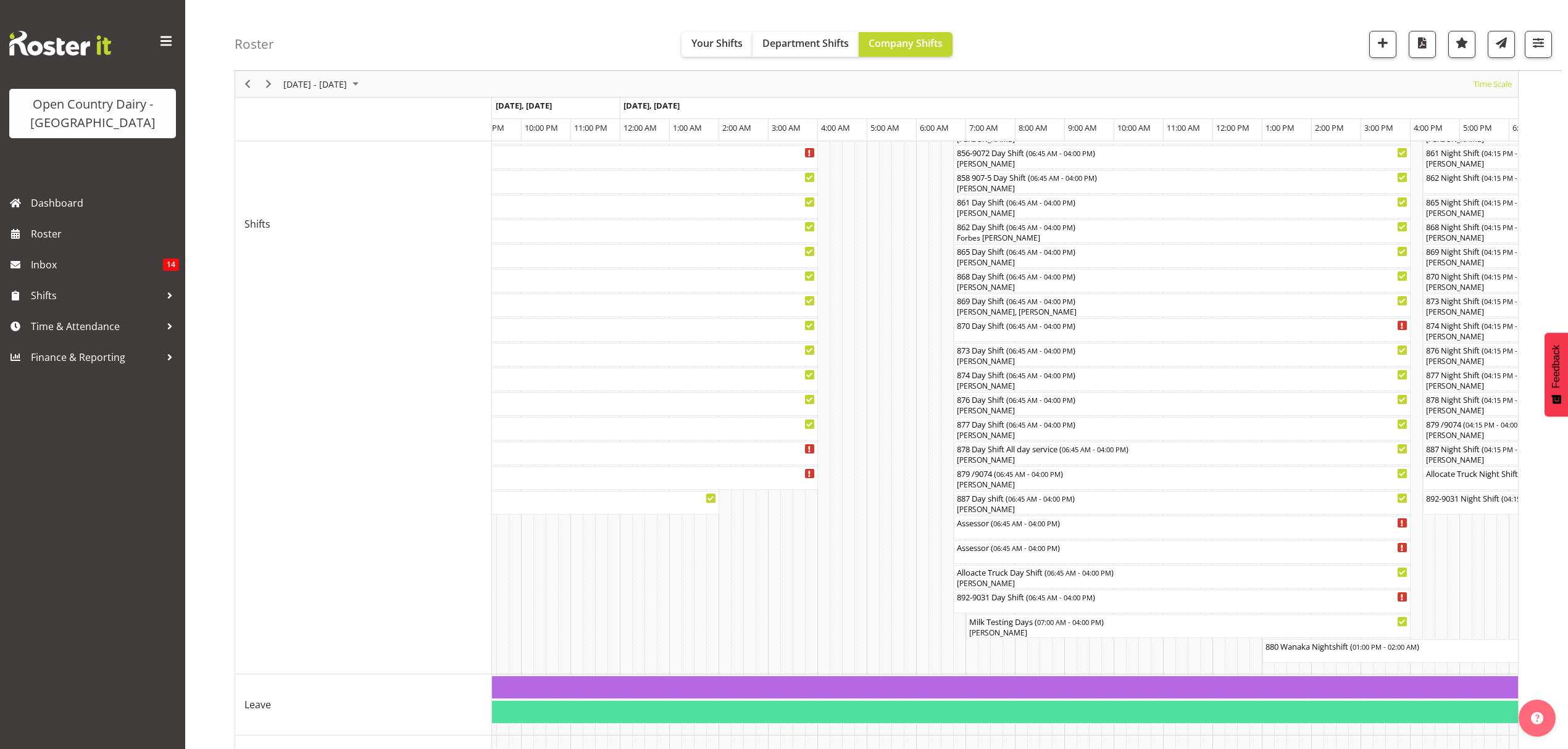
scroll to position [389, 0]
